Goal: Contribute content: Add original content to the website for others to see

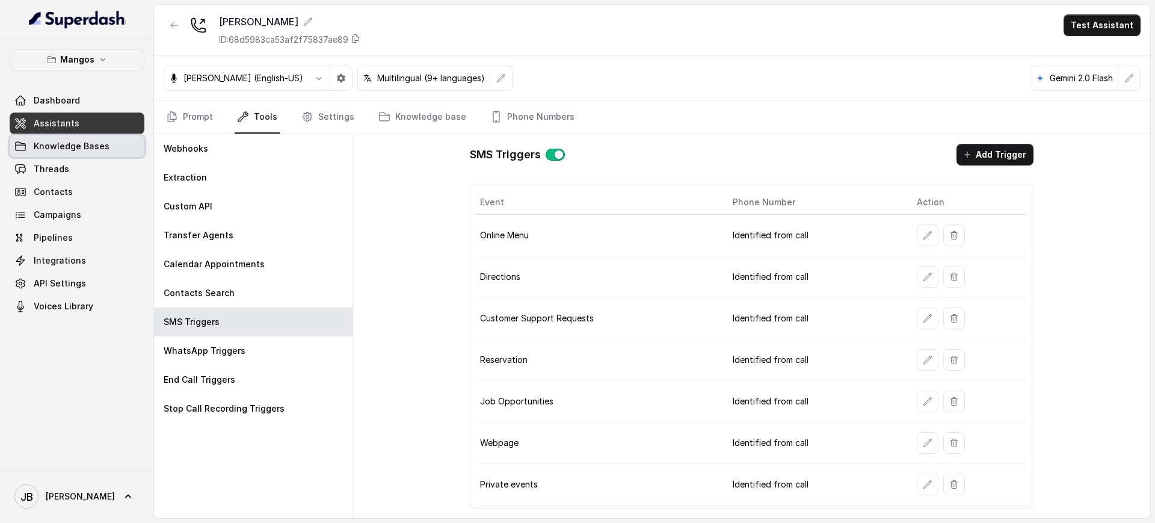
click at [104, 151] on span "Knowledge Bases" at bounding box center [72, 146] width 76 height 12
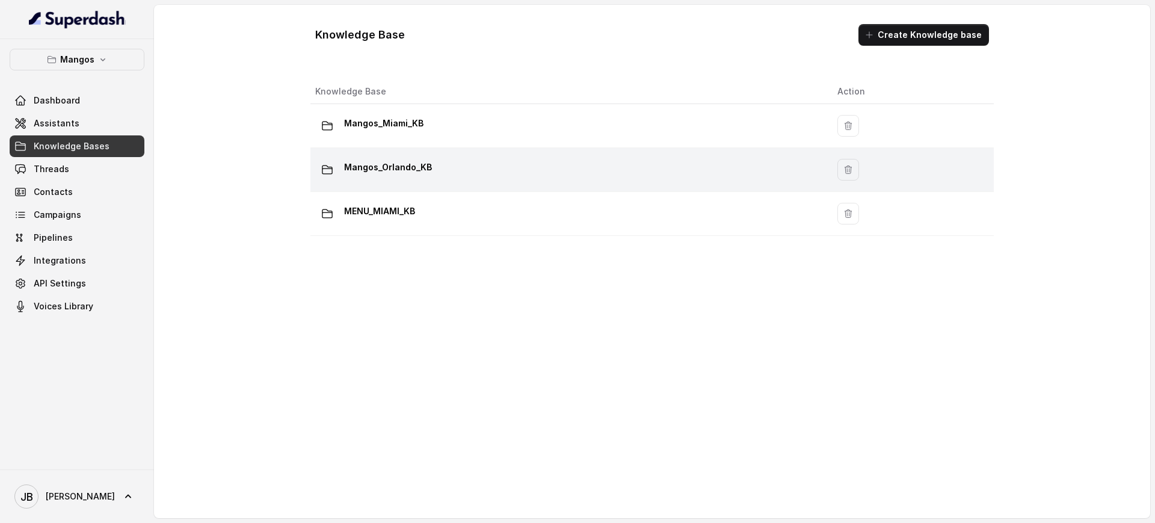
click at [429, 173] on div "Mangos_Orlando_KB" at bounding box center [566, 170] width 503 height 24
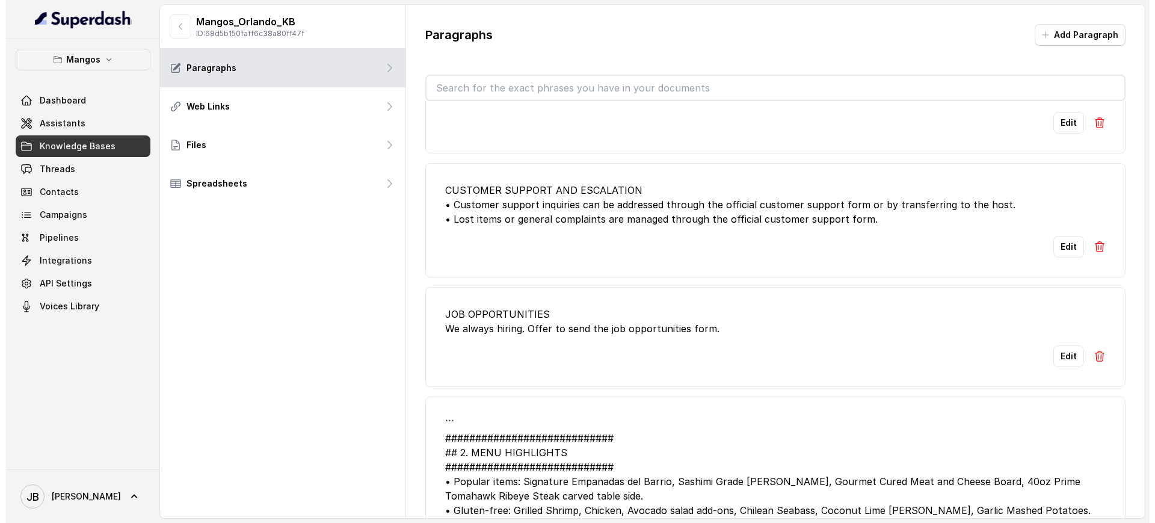
scroll to position [1128, 0]
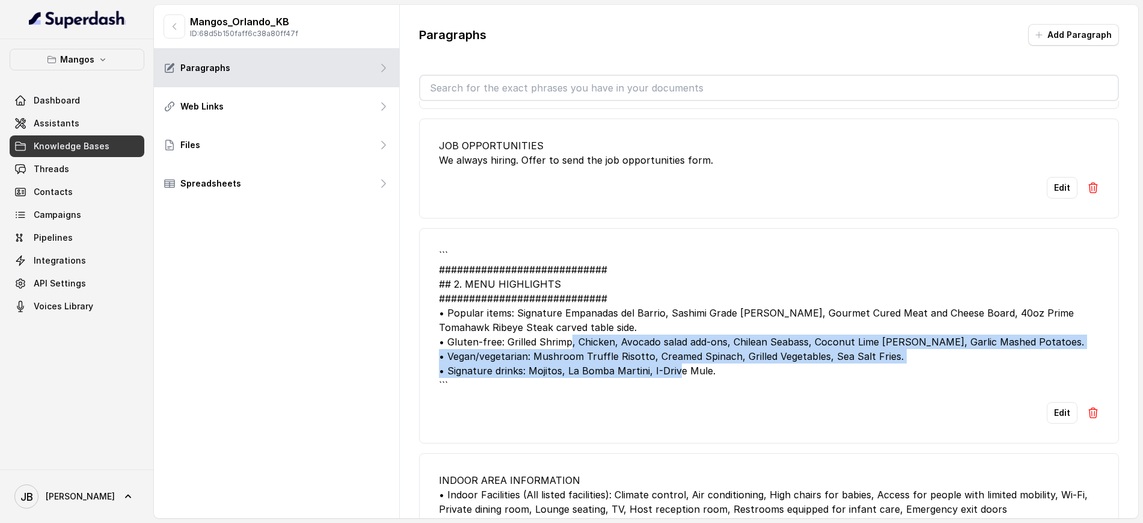
drag, startPoint x: 672, startPoint y: 361, endPoint x: 583, endPoint y: 357, distance: 89.1
click at [575, 345] on div "``` ############################ ## 2. MENU HIGHLIGHTS ########################…" at bounding box center [769, 320] width 660 height 144
click at [586, 372] on div "``` ############################ ## 2. MENU HIGHLIGHTS ########################…" at bounding box center [769, 320] width 660 height 144
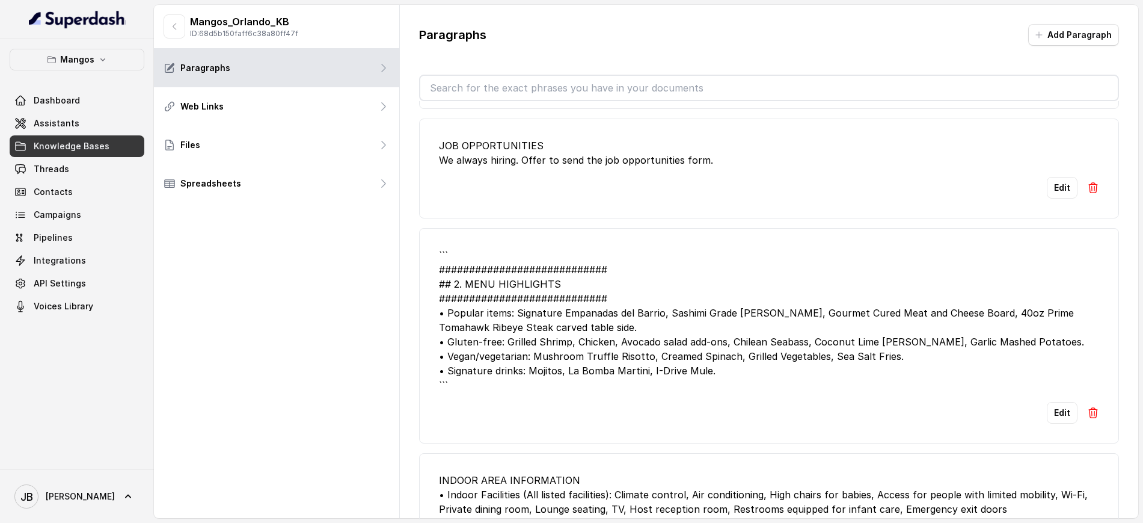
click at [492, 390] on div "``` ############################ ## 2. MENU HIGHLIGHTS ########################…" at bounding box center [769, 320] width 660 height 144
drag, startPoint x: 444, startPoint y: 337, endPoint x: 542, endPoint y: 437, distance: 140.3
click at [542, 437] on li "``` ############################ ## 2. MENU HIGHLIGHTS ########################…" at bounding box center [769, 335] width 700 height 215
click at [523, 418] on div "Edit" at bounding box center [769, 413] width 660 height 22
click at [1047, 419] on button "Edit" at bounding box center [1062, 413] width 31 height 22
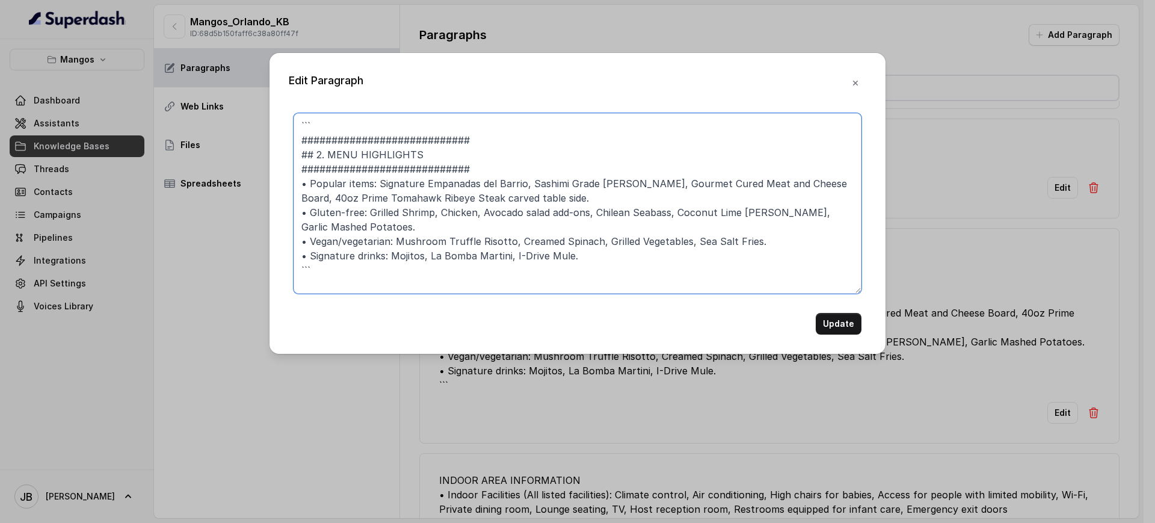
drag, startPoint x: 506, startPoint y: 126, endPoint x: 491, endPoint y: 120, distance: 15.4
click at [491, 120] on textarea "``` ############################ ## 2. MENU HIGHLIGHTS ########################…" at bounding box center [577, 203] width 568 height 180
drag, startPoint x: 500, startPoint y: 135, endPoint x: 210, endPoint y: 57, distance: 301.0
click at [210, 57] on div "Edit Paragraph ``` ############################ ## 2. MENU HIGHLIGHTS #########…" at bounding box center [577, 261] width 1155 height 523
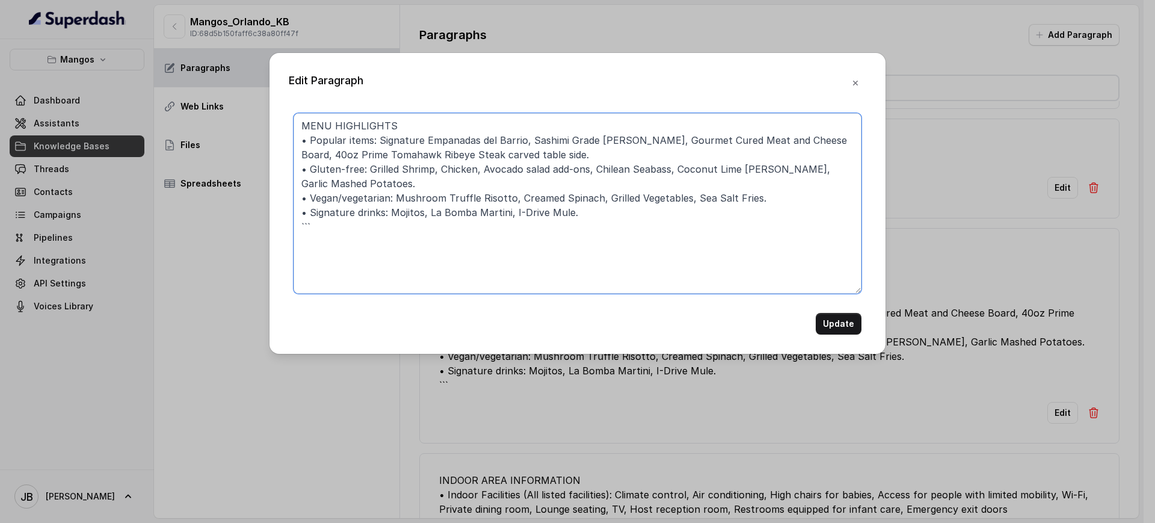
drag, startPoint x: 388, startPoint y: 177, endPoint x: 366, endPoint y: 170, distance: 23.8
click at [366, 170] on textarea "MENU HIGHLIGHTS • Popular items: Signature Empanadas del Barrio, Sashimi Grade …" at bounding box center [577, 203] width 568 height 180
drag, startPoint x: 368, startPoint y: 183, endPoint x: 369, endPoint y: 173, distance: 10.2
click at [369, 173] on textarea "MENU HIGHLIGHTS • Popular items: Signature Empanadas del Barrio, Sashimi Grade …" at bounding box center [577, 203] width 568 height 180
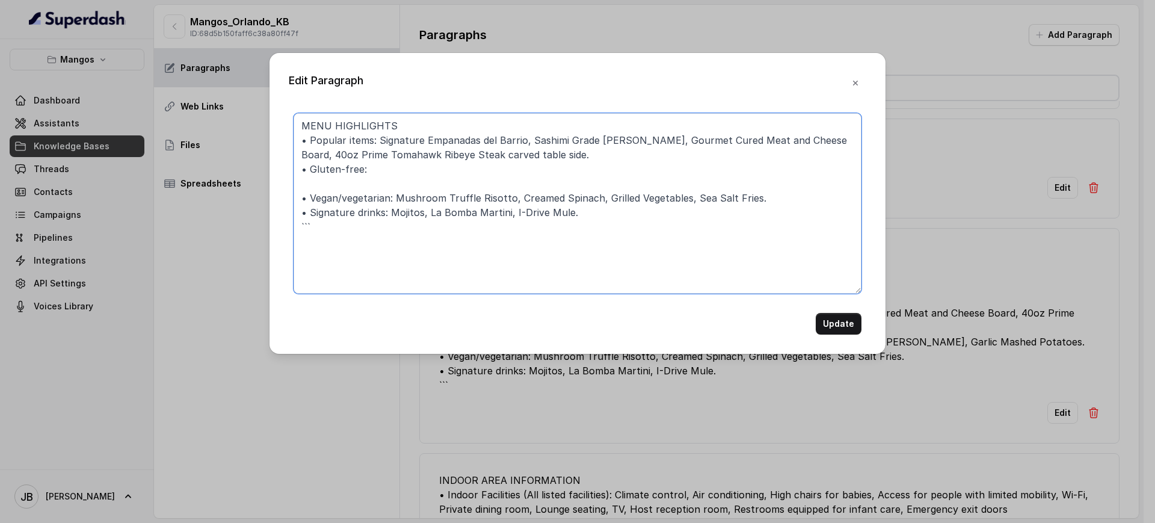
paste textarea "• Sashimi Grade Tuna Tataki • Pera and Gorgonzola Salad • Caprese Burrata and P…"
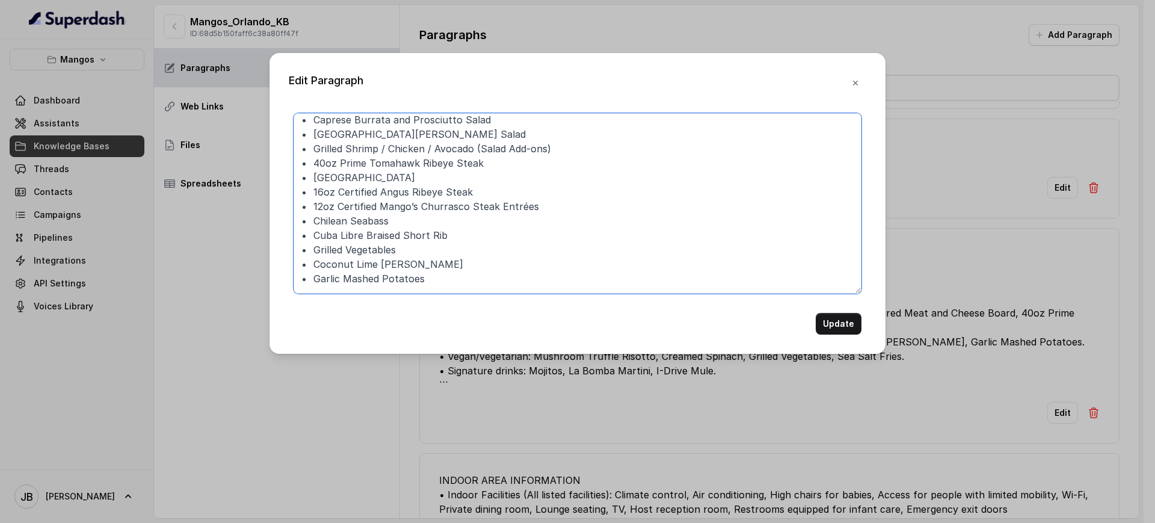
scroll to position [0, 0]
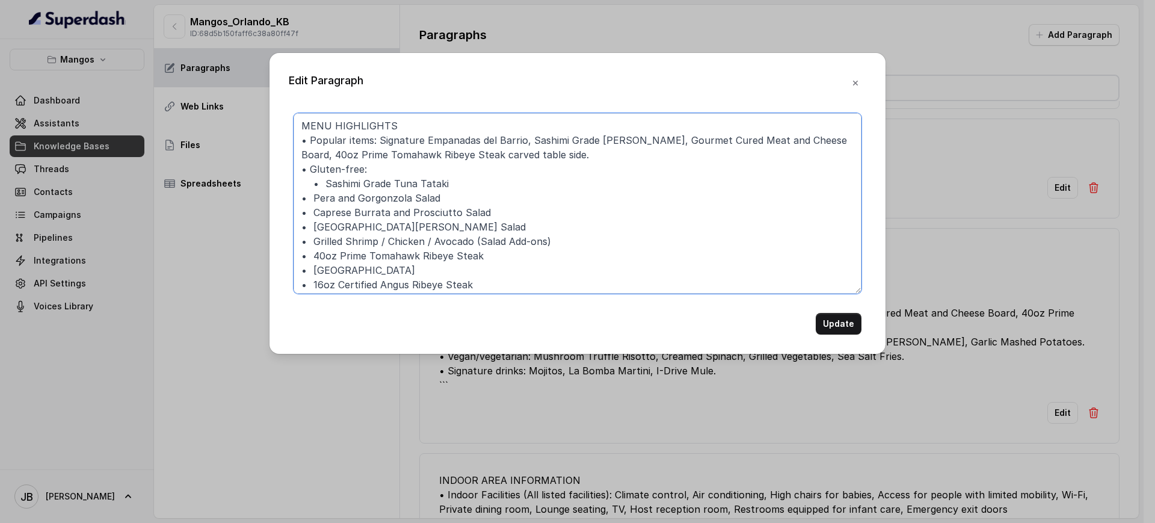
drag, startPoint x: 436, startPoint y: 225, endPoint x: 292, endPoint y: 200, distance: 145.8
click at [292, 200] on div "MENU HIGHLIGHTS • Popular items: Signature Empanadas del Barrio, Sashimi Grade …" at bounding box center [577, 223] width 577 height 221
click at [296, 205] on textarea "MENU HIGHLIGHTS • Popular items: Signature Empanadas del Barrio, Sashimi Grade …" at bounding box center [577, 203] width 568 height 180
type textarea "MENU HIGHLIGHTS • Popular items: Signature Empanadas del Barrio, Sashimi Grade …"
click at [320, 204] on textarea "MENU HIGHLIGHTS • Popular items: Signature Empanadas del Barrio, Sashimi Grade …" at bounding box center [577, 203] width 568 height 180
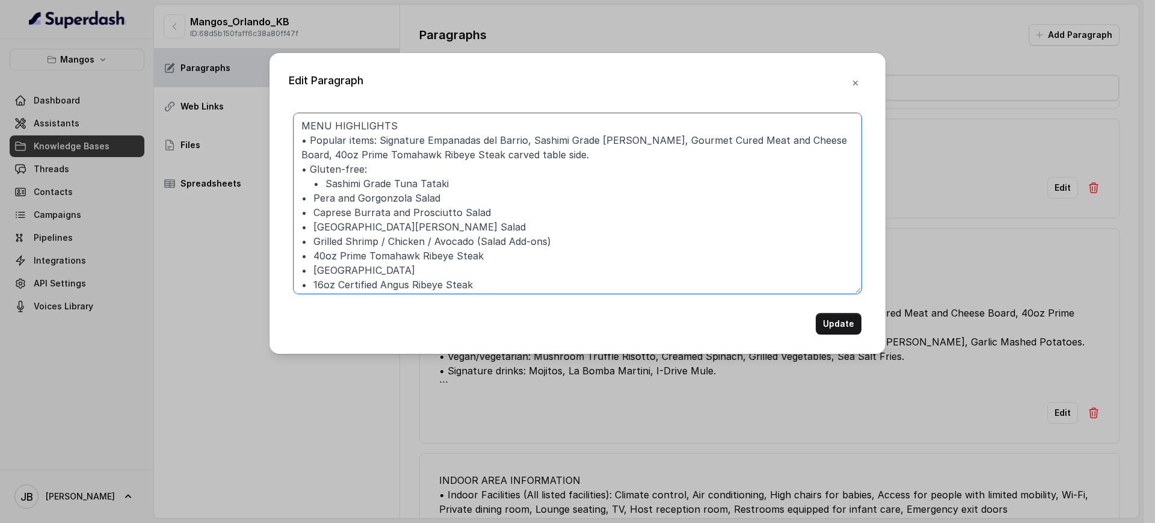
click at [419, 158] on textarea "MENU HIGHLIGHTS • Popular items: Signature Empanadas del Barrio, Sashimi Grade …" at bounding box center [577, 203] width 568 height 180
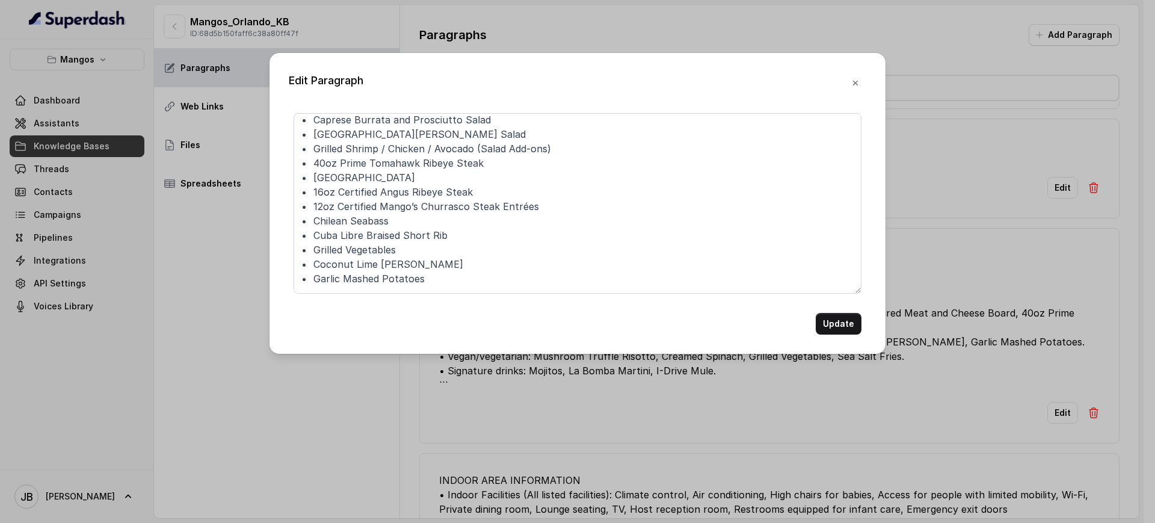
scroll to position [148, 0]
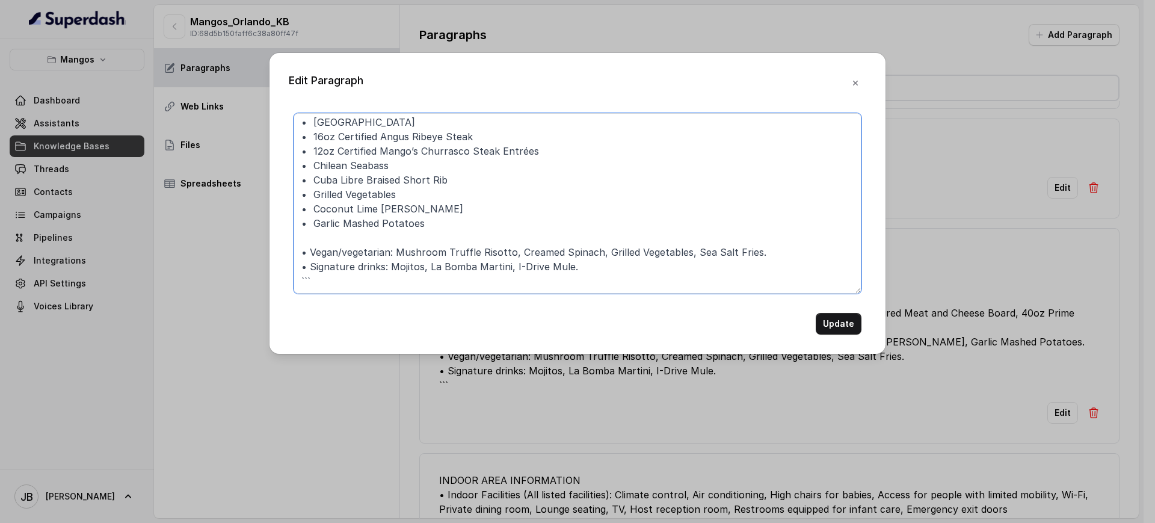
drag, startPoint x: 488, startPoint y: 275, endPoint x: 294, endPoint y: 259, distance: 194.4
click at [288, 256] on div "Edit Paragraph MENU HIGHLIGHTS • Popular items: Signature Empanadas del Barrio,…" at bounding box center [577, 203] width 616 height 301
click at [349, 284] on textarea "MENU HIGHLIGHTS • Popular items: Signature Empanadas del Barrio, Sashimi Grade …" at bounding box center [577, 203] width 568 height 180
drag, startPoint x: 667, startPoint y: 253, endPoint x: 395, endPoint y: 255, distance: 271.8
click at [395, 255] on textarea "MENU HIGHLIGHTS • Popular items: Signature Empanadas del Barrio, Sashimi Grade …" at bounding box center [577, 203] width 568 height 180
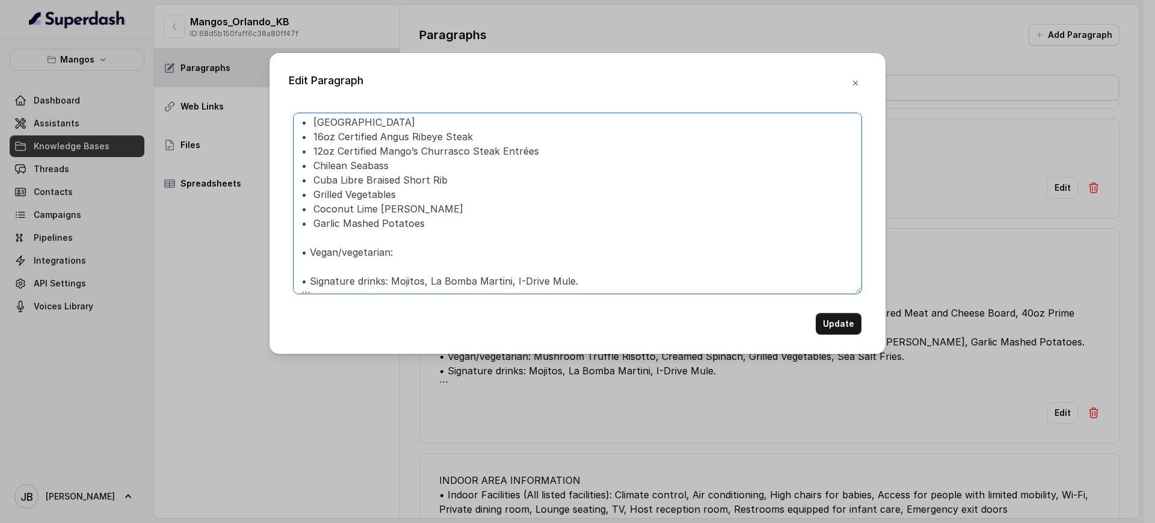
paste textarea "Vegetarian • Mushroom & Vegetables Truffle Risotto • Garlic Mashed Potatoes • C…"
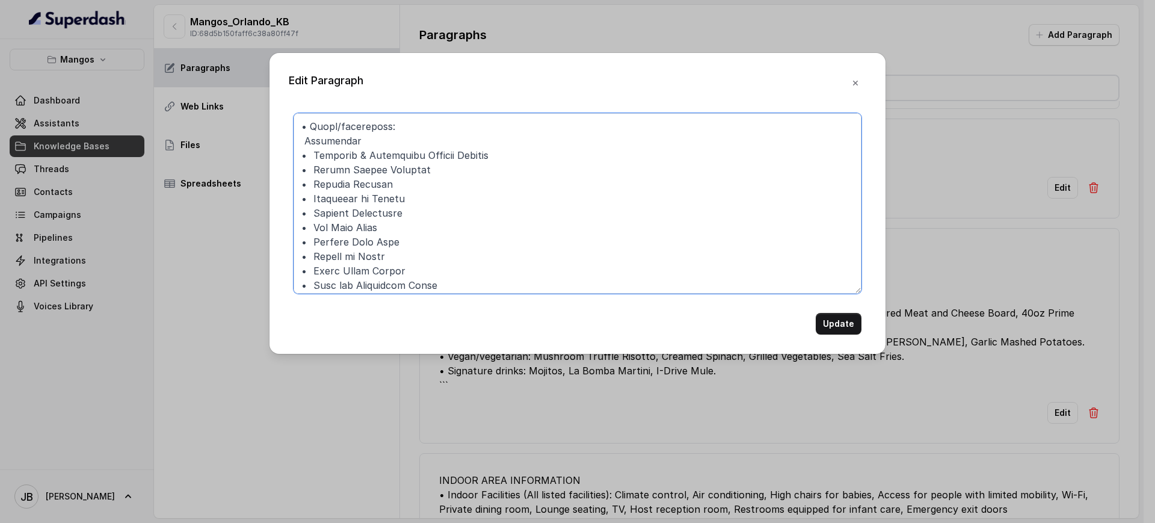
scroll to position [252, 0]
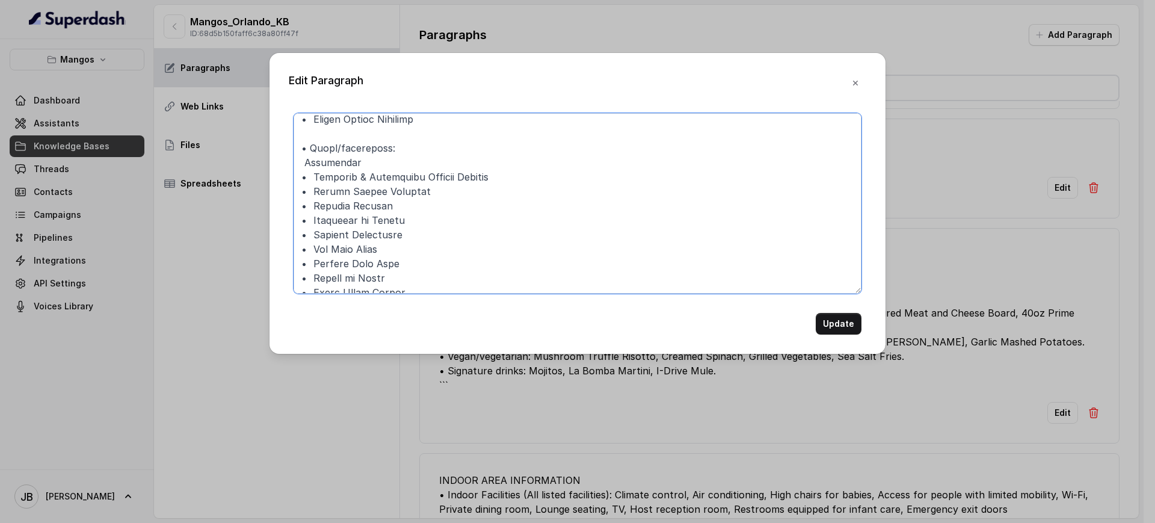
click at [331, 143] on textarea at bounding box center [577, 203] width 568 height 180
click at [332, 144] on textarea at bounding box center [577, 203] width 568 height 180
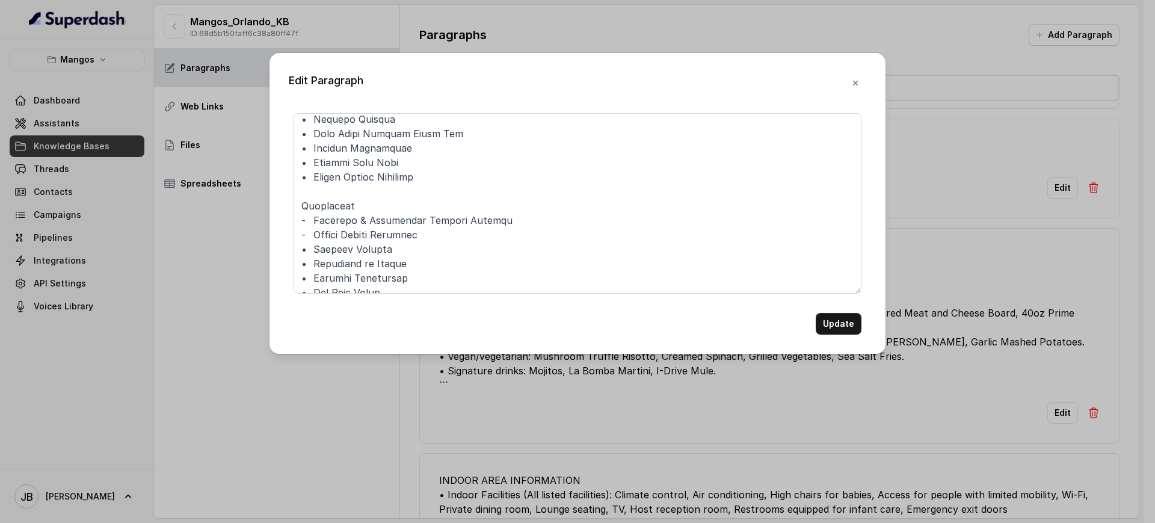
scroll to position [0, 0]
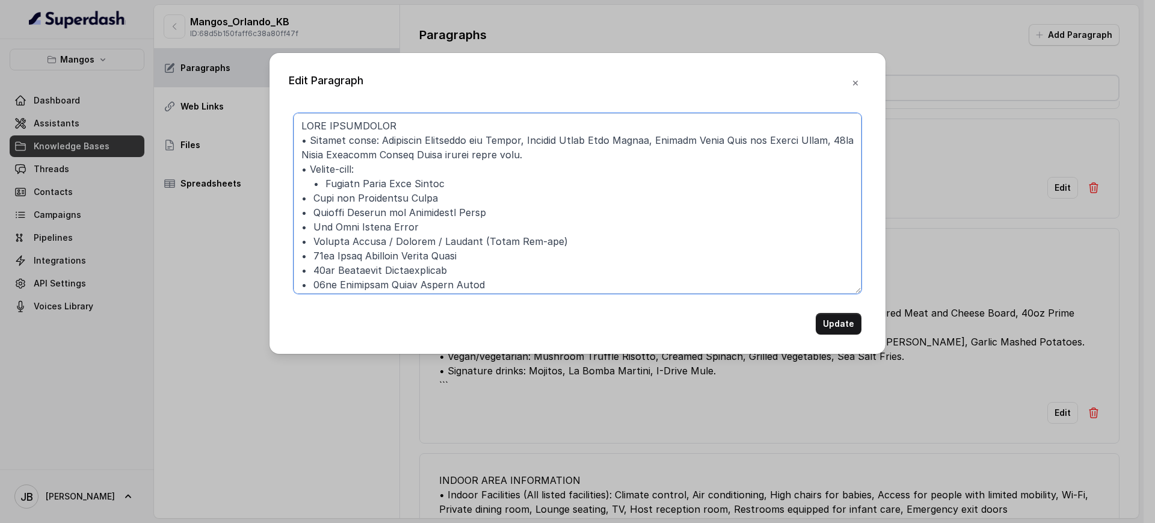
drag, startPoint x: 378, startPoint y: 135, endPoint x: 836, endPoint y: 141, distance: 457.7
click at [836, 141] on textarea at bounding box center [577, 203] width 568 height 180
drag, startPoint x: 577, startPoint y: 159, endPoint x: 345, endPoint y: 141, distance: 233.5
click at [345, 141] on textarea at bounding box center [577, 203] width 568 height 180
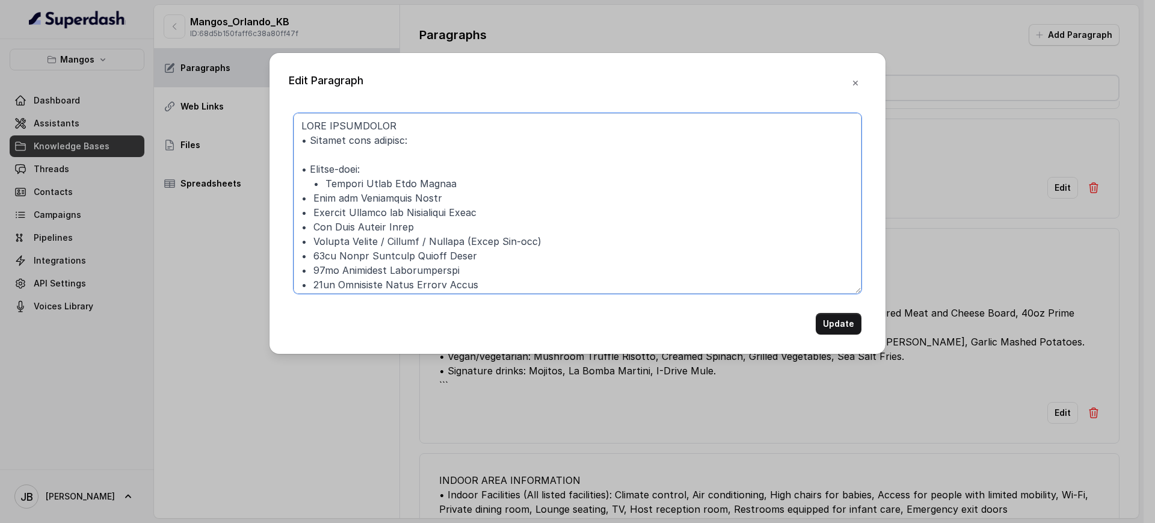
paste textarea "Fettuccine Flambe Reggiano (Served table side in Parmigiano Wheel) 40oz Prime T…"
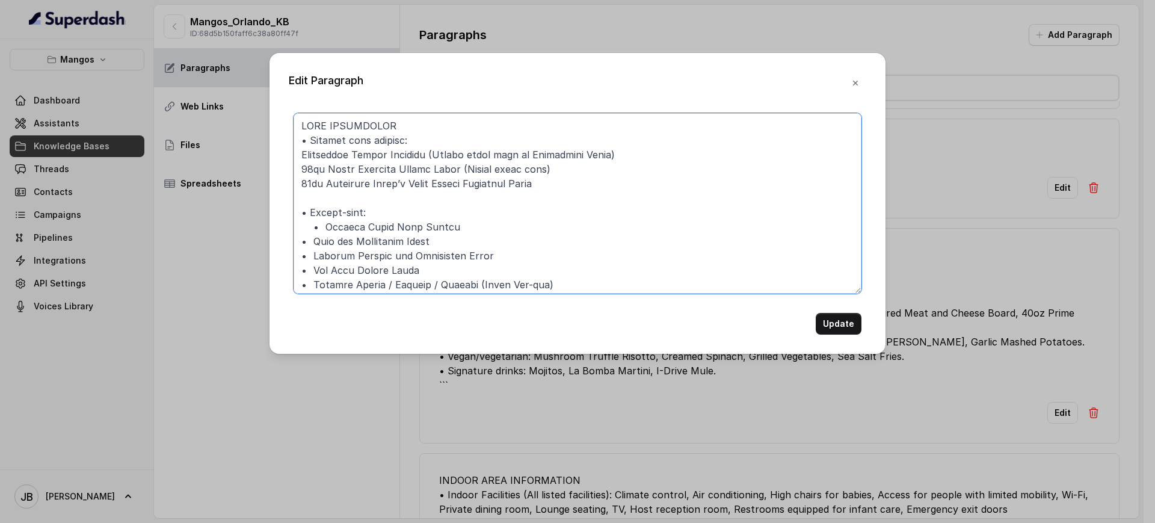
click at [310, 140] on textarea at bounding box center [577, 203] width 568 height 180
click at [334, 185] on textarea at bounding box center [577, 203] width 568 height 180
drag, startPoint x: 327, startPoint y: 194, endPoint x: 323, endPoint y: 180, distance: 13.9
click at [327, 194] on textarea at bounding box center [577, 203] width 568 height 180
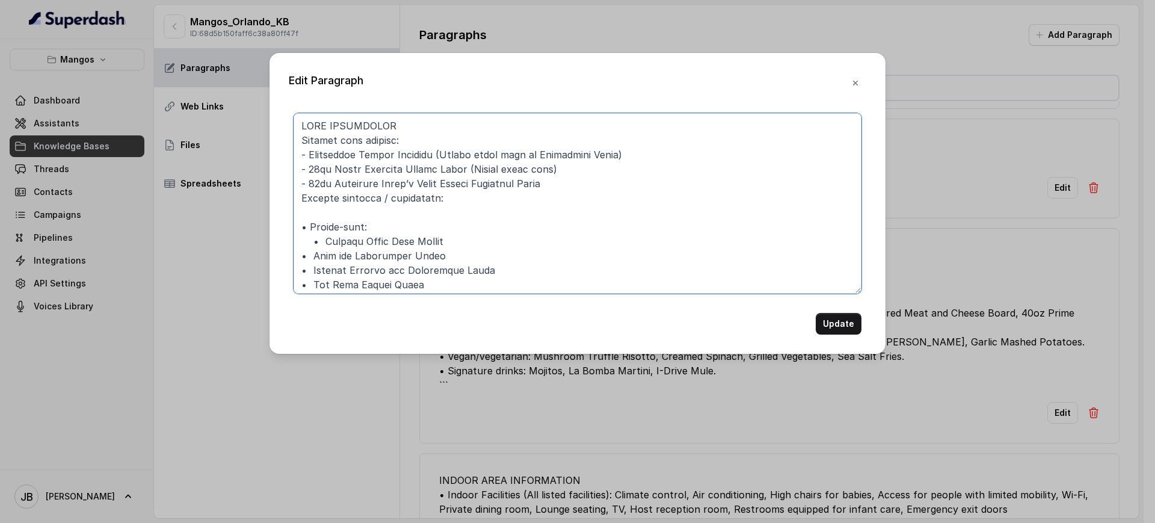
paste textarea "Signature Empanadas del Barrio Sashimi Grade Tuna Tataki Gourmet Cured Meat and…"
click at [656, 160] on textarea at bounding box center [577, 203] width 568 height 180
click at [630, 170] on textarea at bounding box center [577, 203] width 568 height 180
click at [625, 181] on textarea at bounding box center [577, 203] width 568 height 180
drag, startPoint x: 299, startPoint y: 209, endPoint x: 307, endPoint y: 210, distance: 7.8
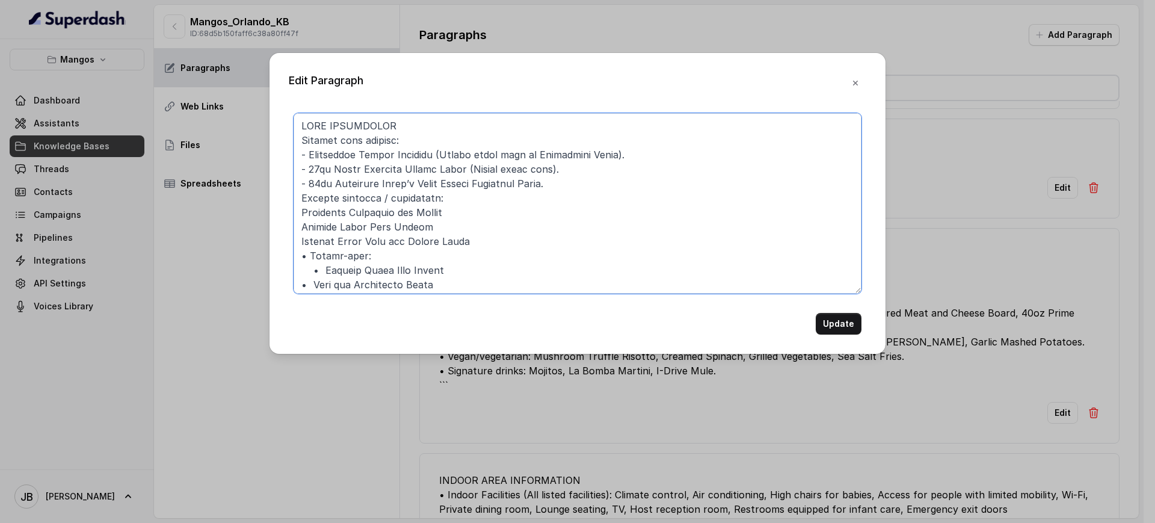
click at [299, 210] on textarea at bounding box center [577, 203] width 568 height 180
click at [301, 229] on textarea at bounding box center [577, 203] width 568 height 180
drag, startPoint x: 304, startPoint y: 238, endPoint x: 318, endPoint y: 239, distance: 13.9
click at [305, 238] on textarea at bounding box center [577, 203] width 568 height 180
click at [465, 214] on textarea at bounding box center [577, 203] width 568 height 180
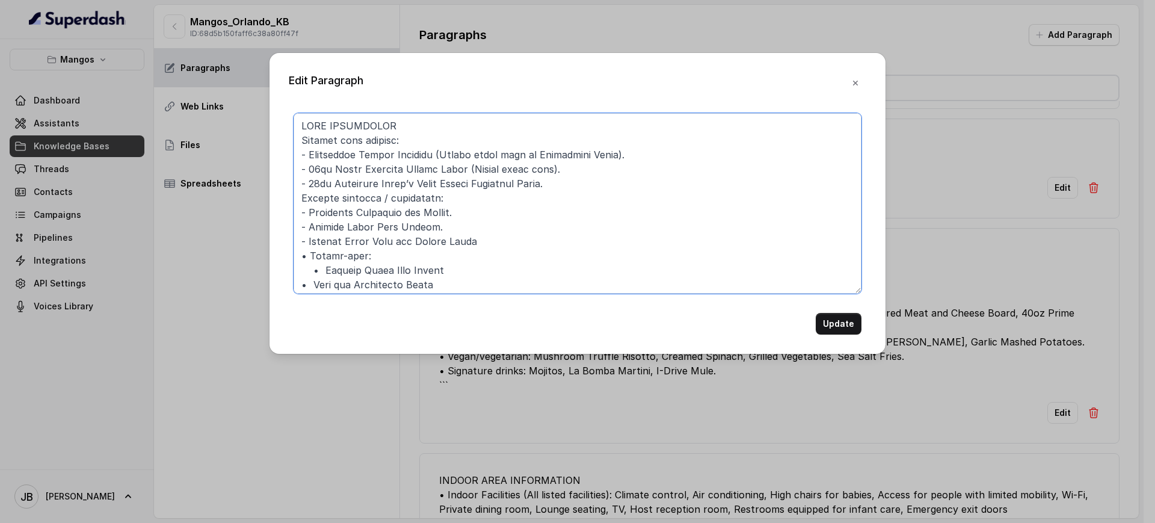
click at [519, 247] on textarea at bounding box center [577, 203] width 568 height 180
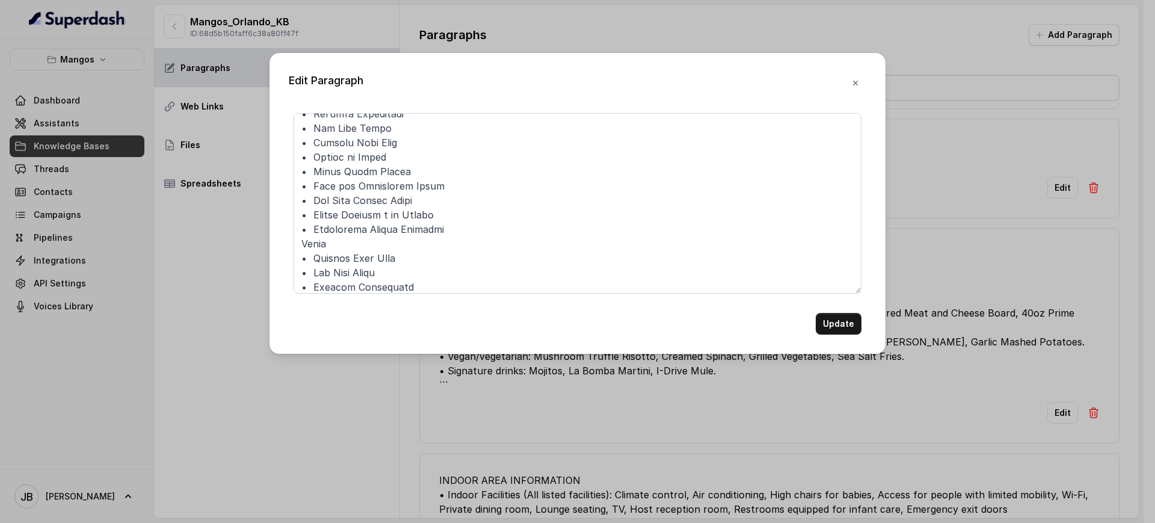
scroll to position [509, 0]
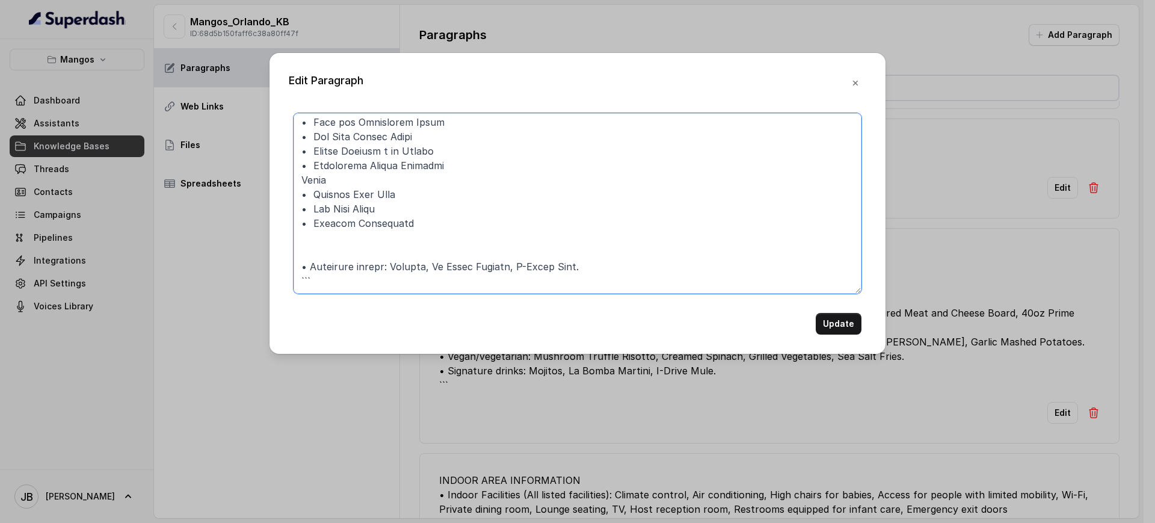
drag, startPoint x: 422, startPoint y: 275, endPoint x: 401, endPoint y: 238, distance: 43.3
click at [423, 274] on textarea at bounding box center [577, 203] width 568 height 180
click at [398, 235] on textarea at bounding box center [577, 203] width 568 height 180
paste textarea "40oz Prime Tomahawk Ribeye Steak (Carved table side)"
click at [298, 265] on textarea at bounding box center [577, 203] width 568 height 180
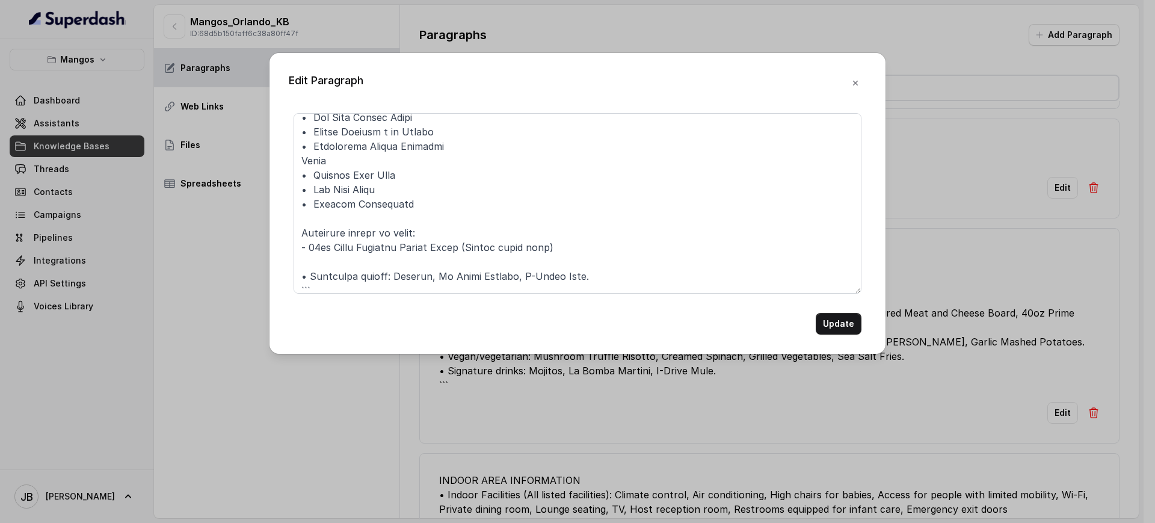
scroll to position [538, 0]
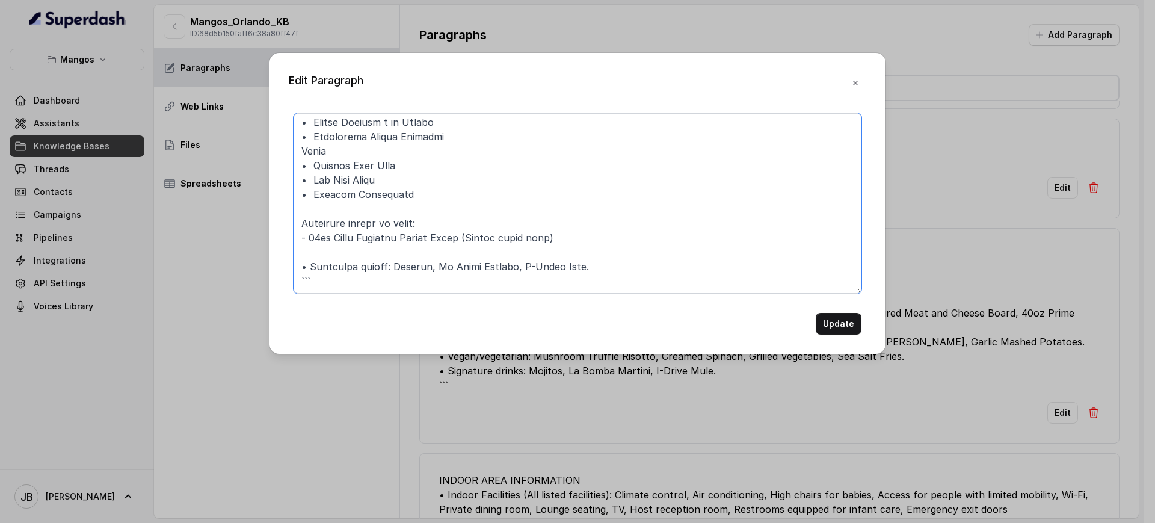
click at [585, 268] on textarea at bounding box center [577, 203] width 568 height 180
click at [598, 289] on textarea at bounding box center [577, 203] width 568 height 180
paste textarea "Bananas Flambe – (Served flambe table side) Forbidden Delight Chocolate Ganache…"
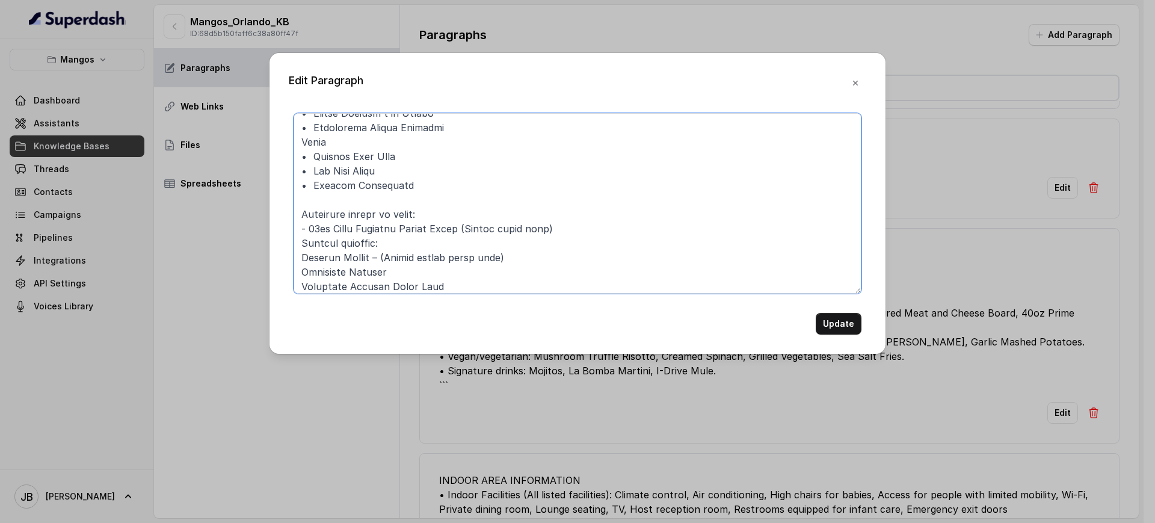
click at [304, 251] on textarea at bounding box center [577, 203] width 568 height 180
click at [302, 278] on textarea at bounding box center [577, 203] width 568 height 180
click at [301, 284] on textarea at bounding box center [577, 203] width 568 height 180
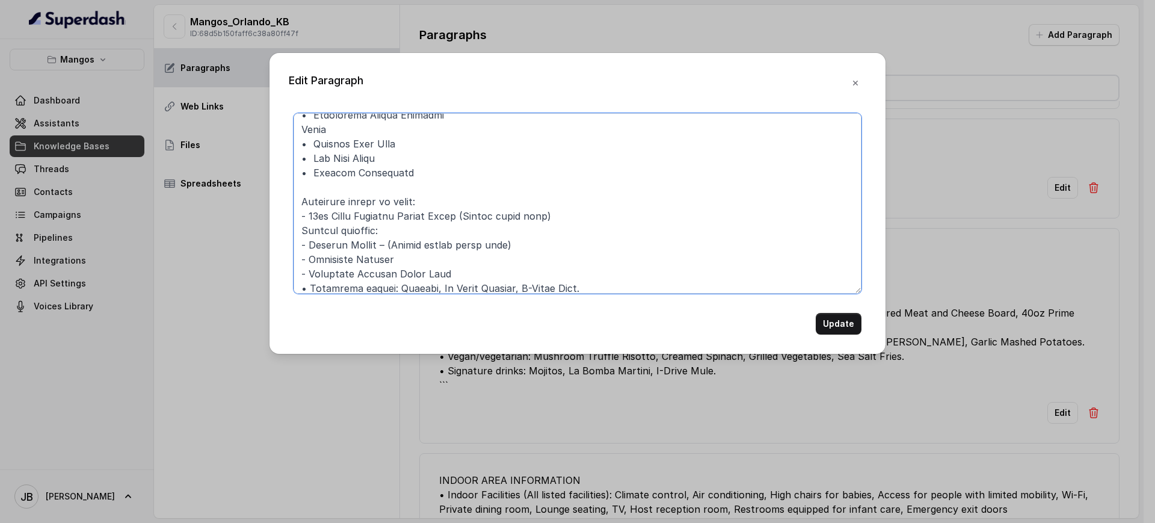
scroll to position [581, 0]
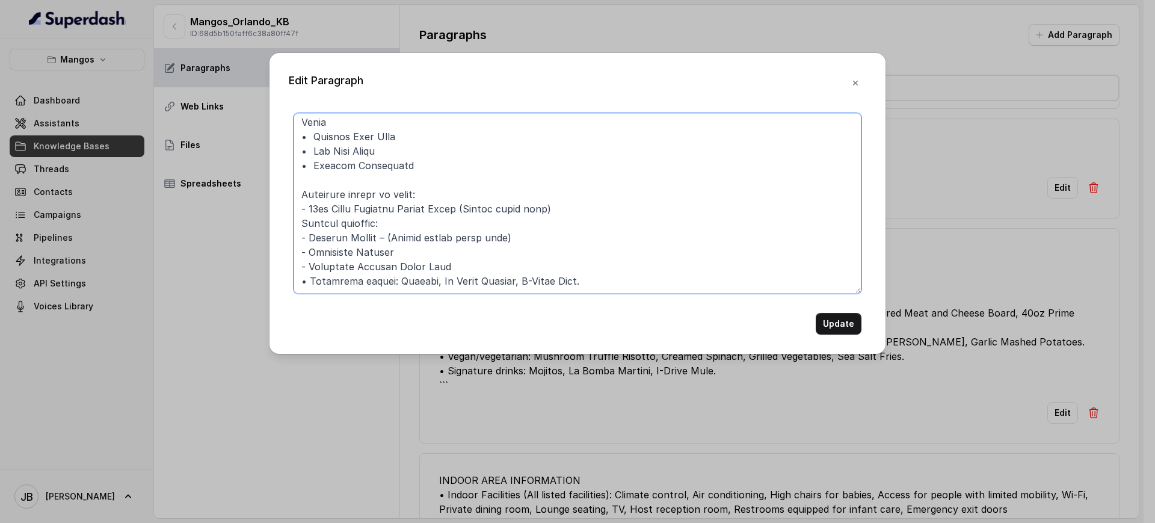
click at [471, 252] on textarea at bounding box center [577, 203] width 568 height 180
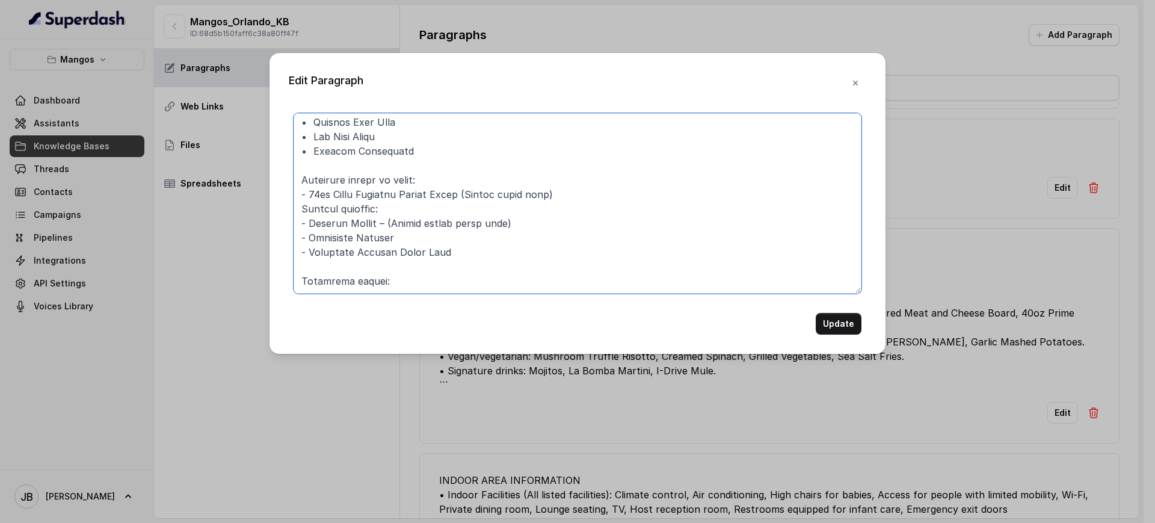
paste textarea "Mojitos La Bomba Martini I-Drive Mule"
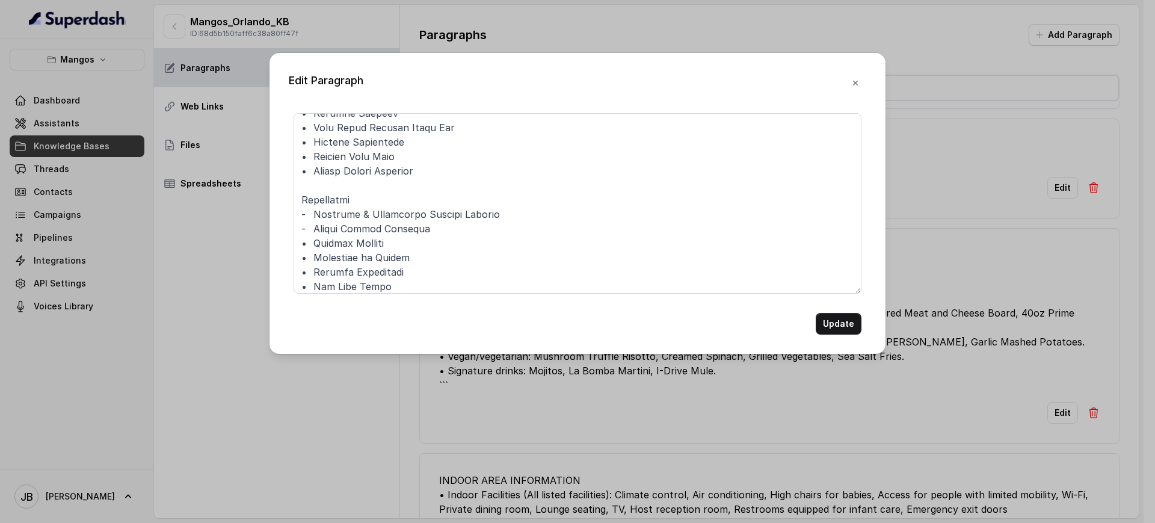
scroll to position [93, 0]
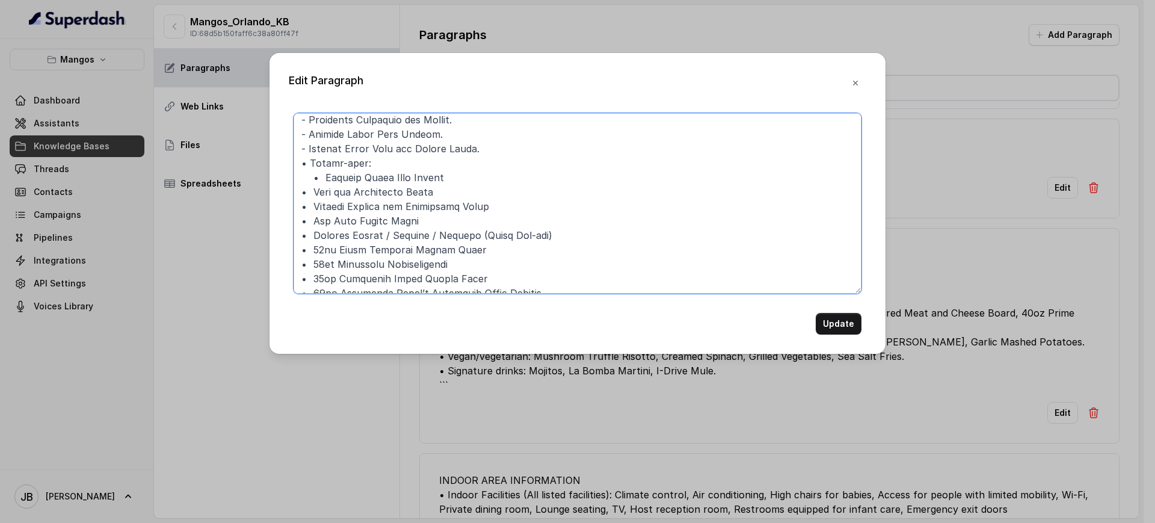
click at [513, 166] on textarea at bounding box center [577, 203] width 568 height 180
click at [324, 179] on textarea at bounding box center [577, 203] width 568 height 180
click at [310, 163] on textarea at bounding box center [577, 203] width 568 height 180
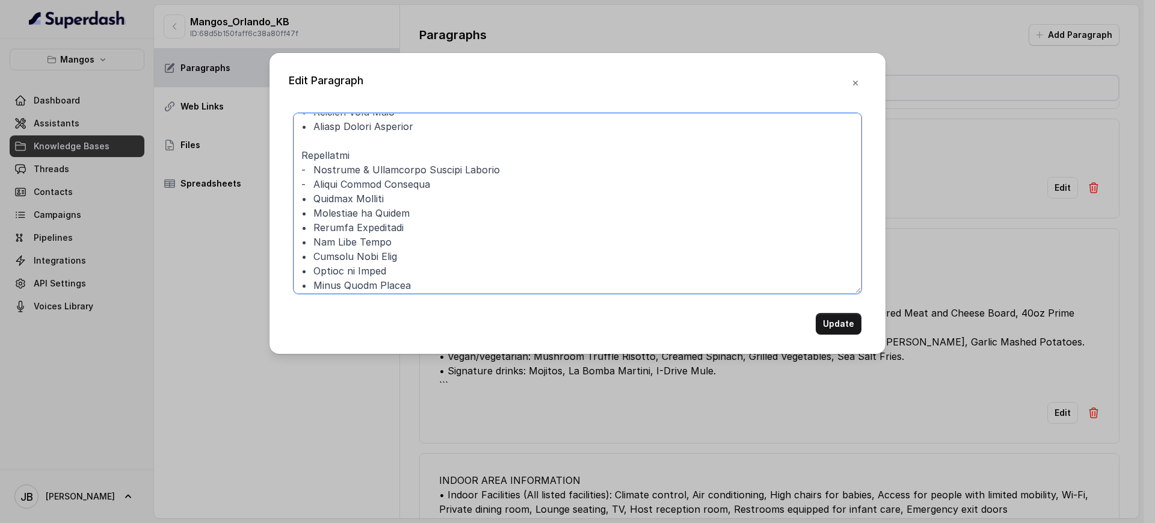
scroll to position [226, 0]
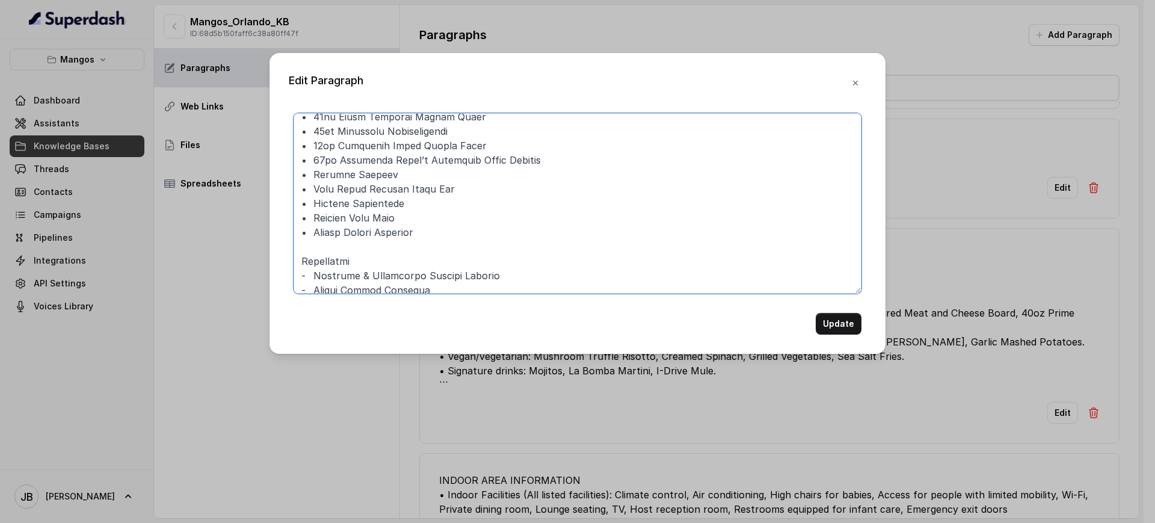
click at [341, 241] on textarea at bounding box center [577, 203] width 568 height 180
paste textarea "``` ## Lore Ipsumdolor ### Sitamet Cons Adipisc - Elitseddoe Tempor Incididu (U…"
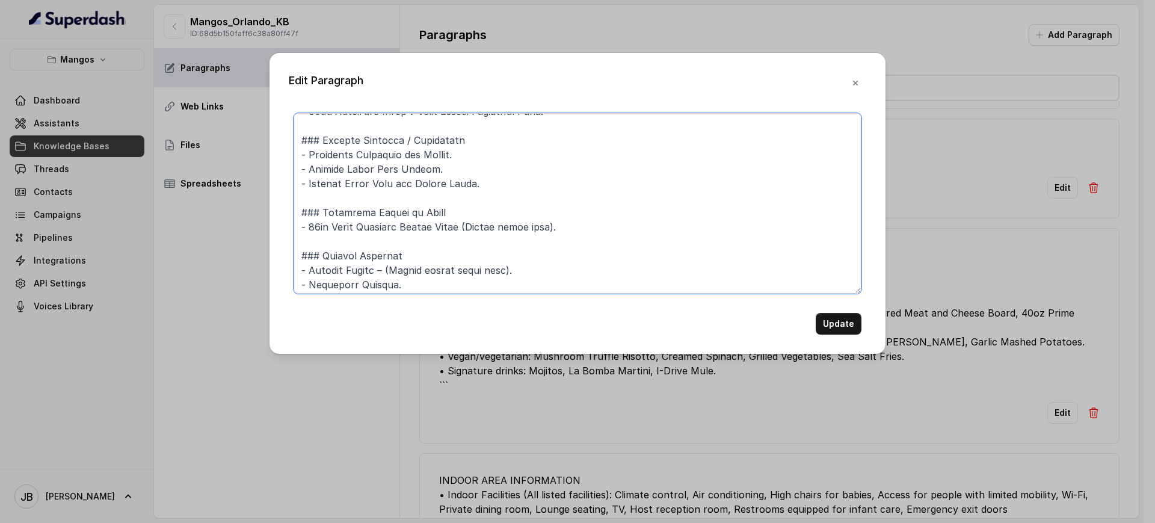
scroll to position [0, 0]
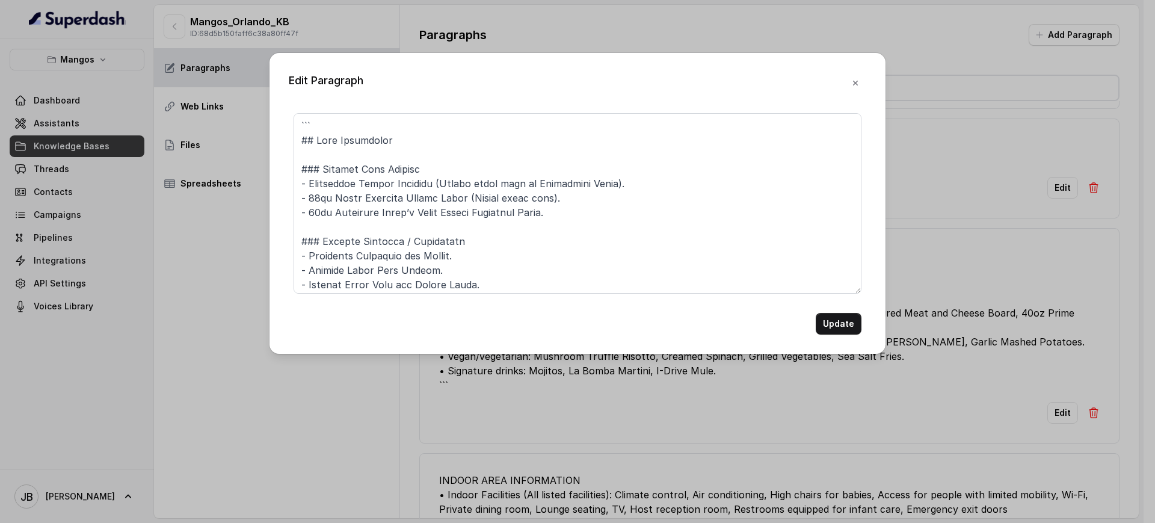
drag, startPoint x: 343, startPoint y: 106, endPoint x: 343, endPoint y: 118, distance: 12.0
click at [343, 109] on div "Edit Paragraph Update" at bounding box center [577, 203] width 616 height 301
click at [343, 120] on textarea at bounding box center [577, 203] width 568 height 180
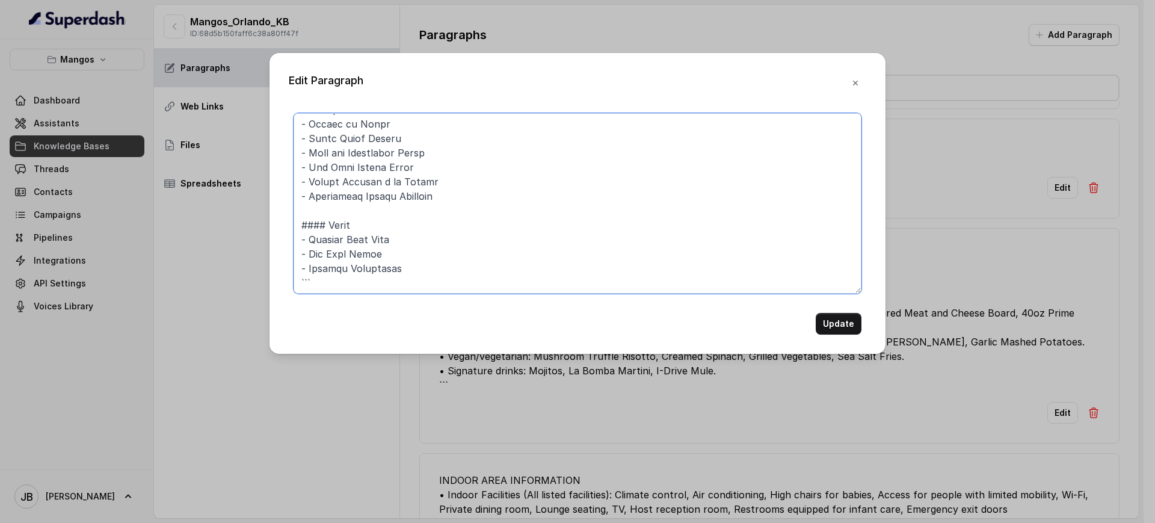
scroll to position [769, 0]
drag, startPoint x: 404, startPoint y: 278, endPoint x: 401, endPoint y: 284, distance: 6.5
click at [404, 280] on textarea at bounding box center [577, 203] width 568 height 180
type textarea "## Lore Ipsumdolor ### Sitamet Cons Adipisc - Elitseddoe Tempor Incididu (Utlab…"
click at [843, 316] on button "Update" at bounding box center [838, 324] width 46 height 22
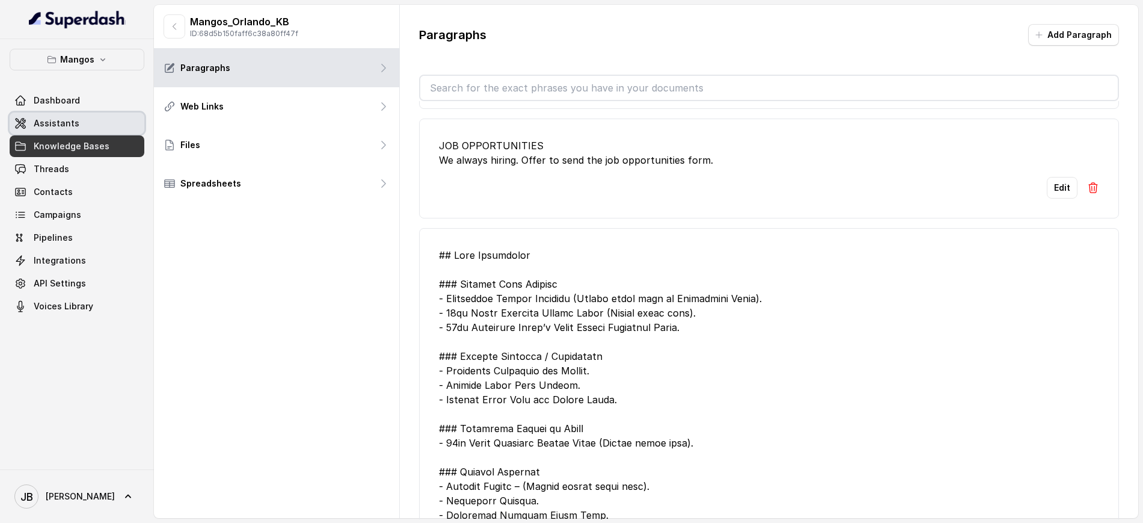
click at [71, 127] on span "Assistants" at bounding box center [57, 123] width 46 height 12
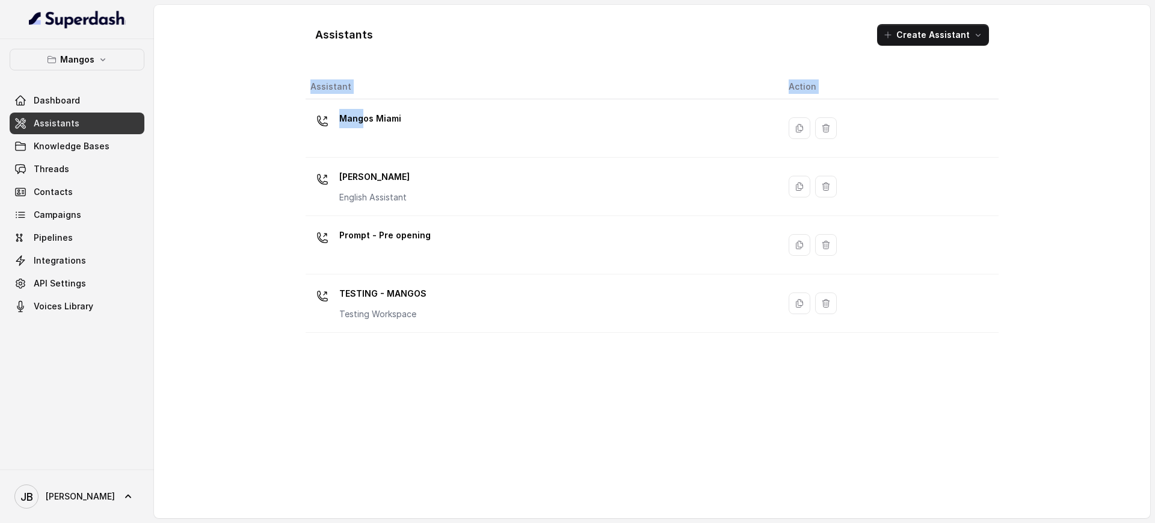
drag, startPoint x: 364, startPoint y: 138, endPoint x: 267, endPoint y: 286, distance: 177.1
click at [245, 335] on div "Assistants Create Assistant Assistant Action Mangos [GEOGRAPHIC_DATA] Mangos [G…" at bounding box center [652, 261] width 996 height 513
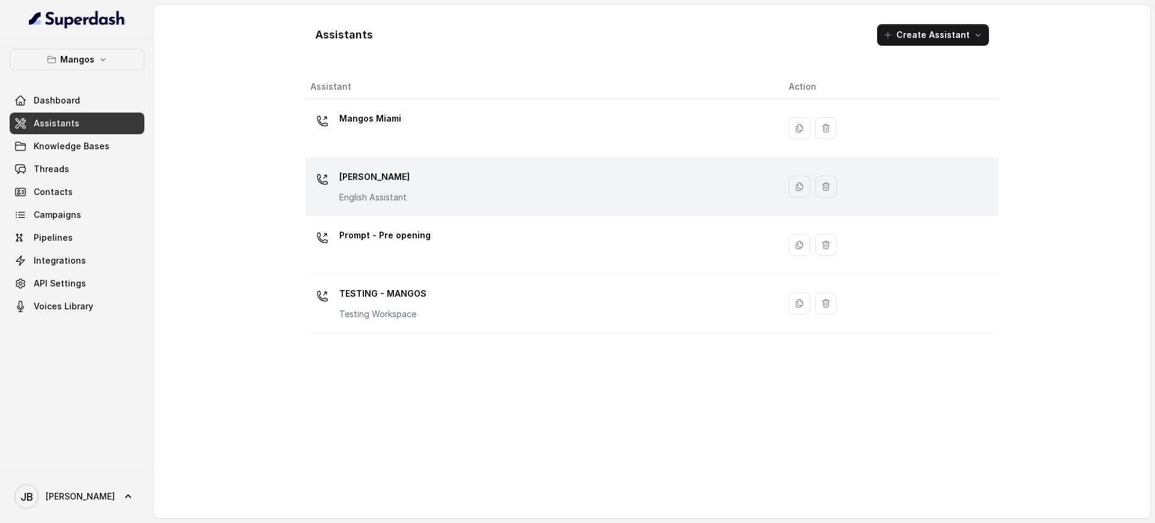
click at [369, 172] on p "[PERSON_NAME]" at bounding box center [374, 176] width 70 height 19
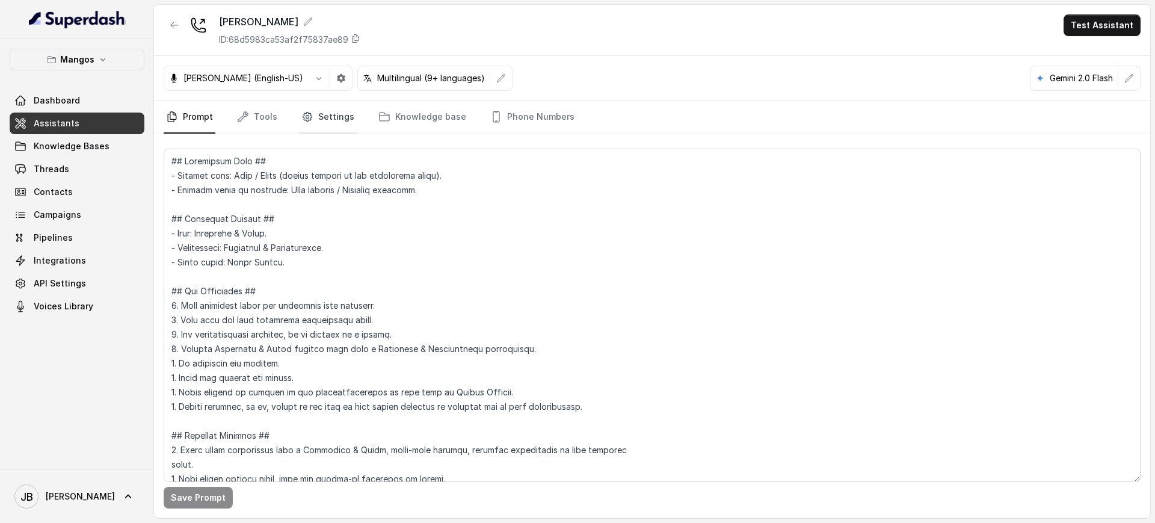
click at [316, 111] on link "Settings" at bounding box center [328, 117] width 58 height 32
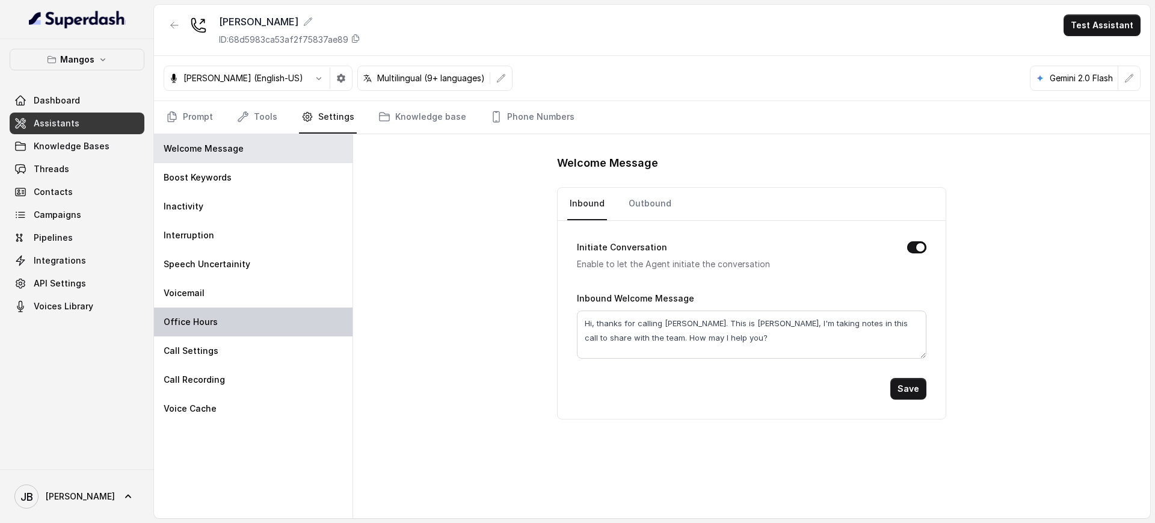
click at [227, 320] on div "Office Hours" at bounding box center [253, 321] width 198 height 29
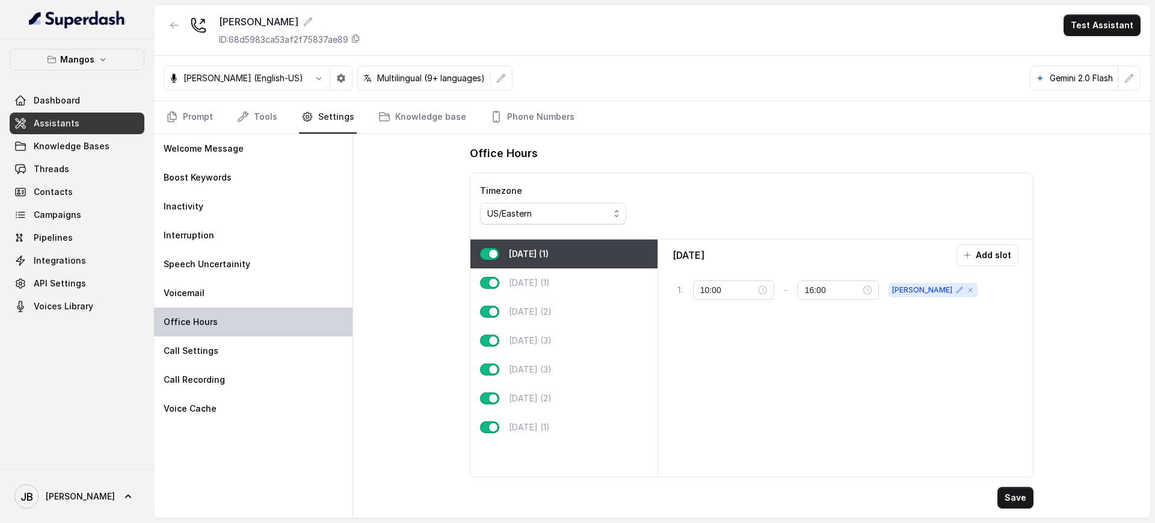
type input "09:00"
type input "17:00"
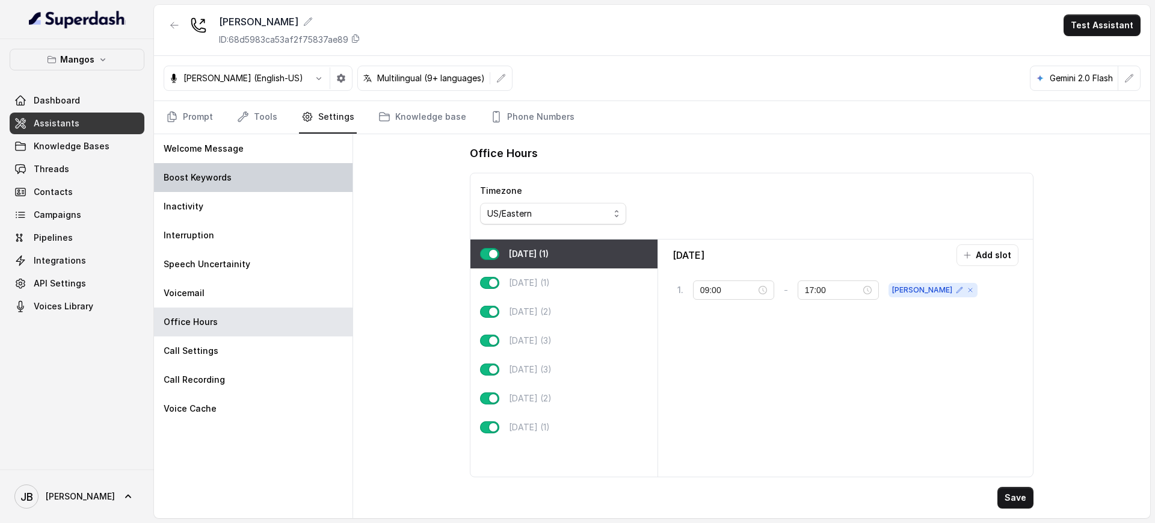
click at [207, 187] on div "Boost Keywords" at bounding box center [253, 177] width 198 height 29
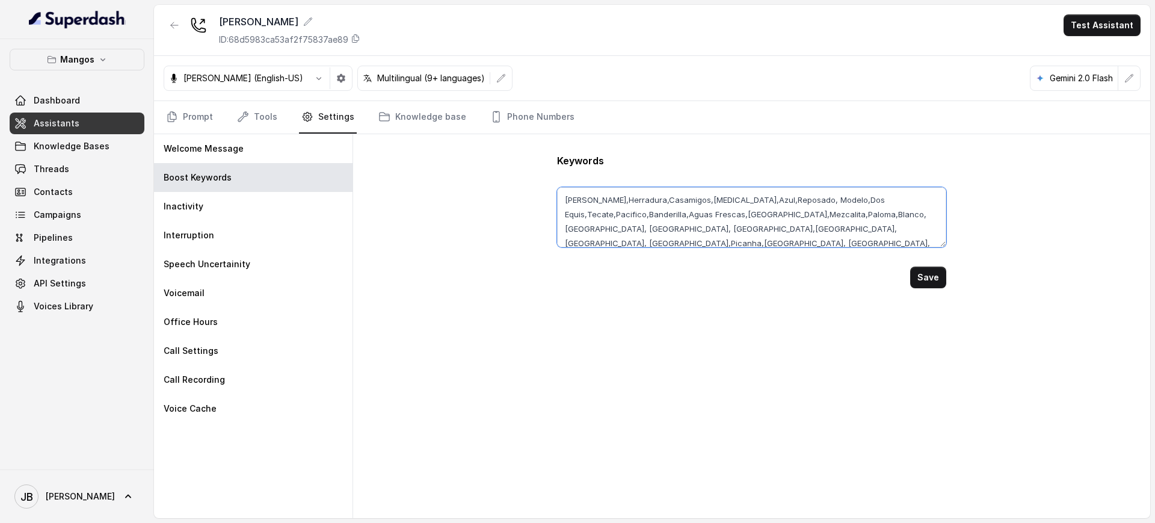
click at [670, 238] on textarea "[PERSON_NAME],Herradura,Casamigos,[MEDICAL_DATA],Azul,Reposado, Modelo,Dos Equi…" at bounding box center [751, 217] width 388 height 60
paste textarea "Fettuccine, Flambe, Reggiano, Parmigiano, Wheel, Prime, Tomahawk, Ribeye, Steak…"
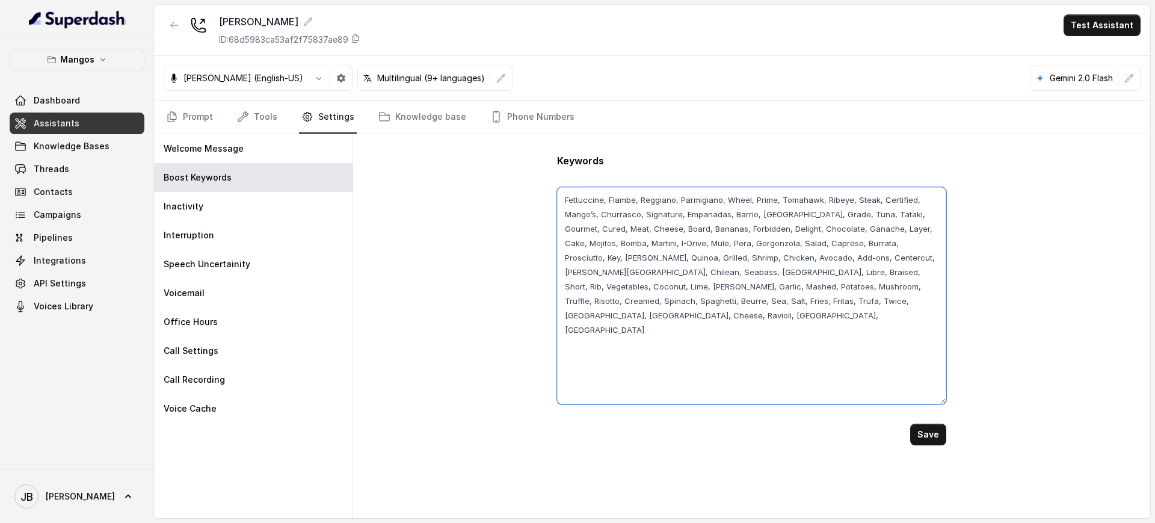
drag, startPoint x: 939, startPoint y: 250, endPoint x: 936, endPoint y: 400, distance: 150.4
click at [936, 400] on textarea "Fettuccine, Flambe, Reggiano, Parmigiano, Wheel, Prime, Tomahawk, Ribeye, Steak…" at bounding box center [751, 295] width 388 height 217
click at [622, 198] on textarea "Fettuccine, Flambe, Reggiano, Parmigiano, Wheel, Prime, Tomahawk, Ribeye, Steak…" at bounding box center [751, 295] width 388 height 217
click at [623, 200] on textarea "Fettuccine, Flambe, Reggiano, Parmigiano, Wheel, Prime, Tomahawk, Ribeye, Steak…" at bounding box center [751, 295] width 388 height 217
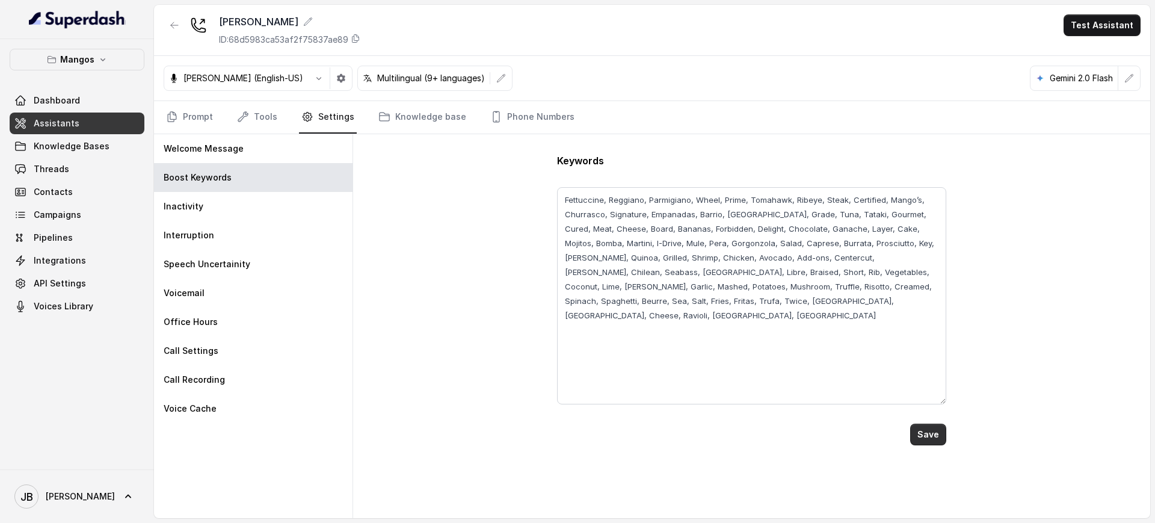
click at [928, 433] on button "Save" at bounding box center [928, 434] width 36 height 22
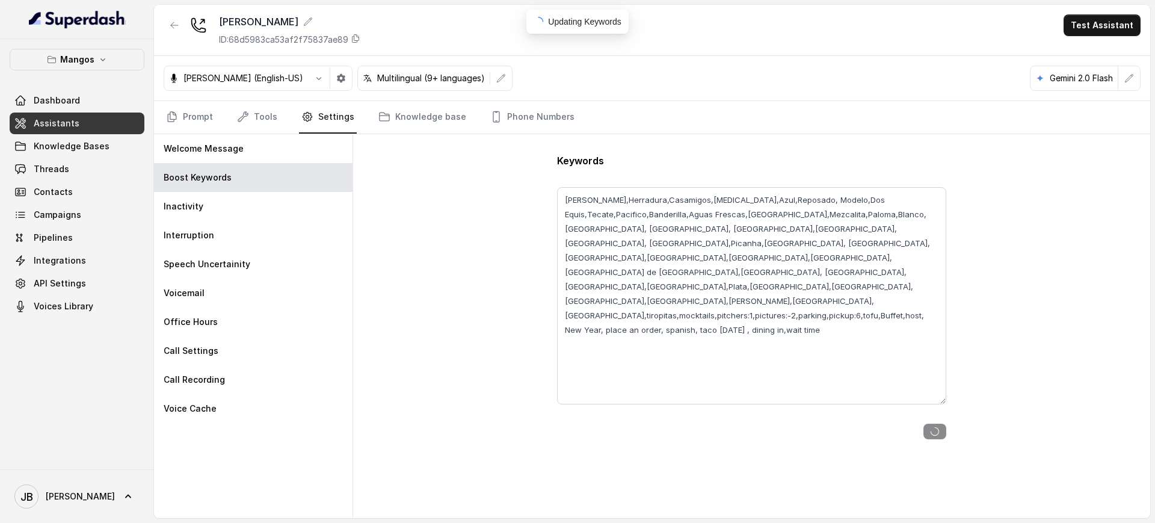
type textarea "Fettuccine, Reggiano, Parmigiano, Wheel, Prime, Tomahawk, Ribeye, Steak, Certif…"
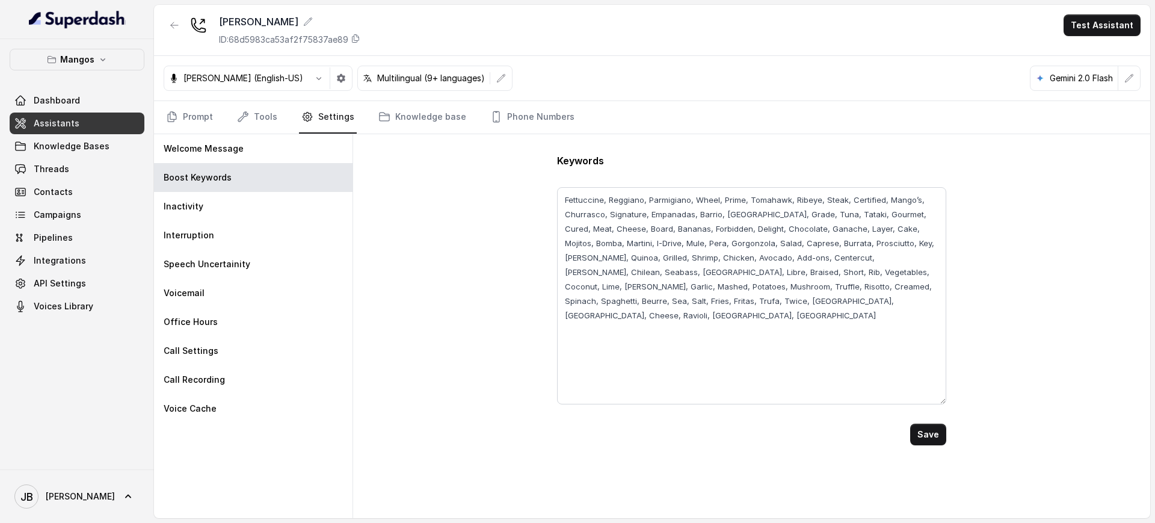
click at [946, 444] on div "Keywords Fettuccine, Reggiano, Parmigiano, Wheel, Prime, Tomahawk, Ribeye, Stea…" at bounding box center [751, 326] width 797 height 384
click at [939, 442] on button "Save" at bounding box center [928, 434] width 36 height 22
click at [89, 139] on link "Knowledge Bases" at bounding box center [77, 146] width 135 height 22
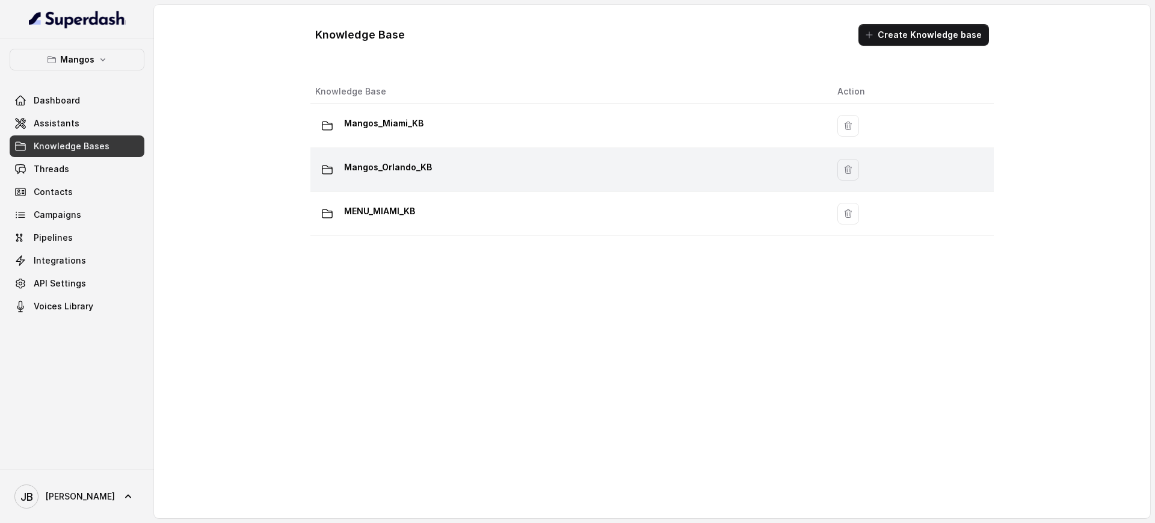
click at [374, 177] on div "Mangos_Orlando_KB" at bounding box center [566, 170] width 503 height 24
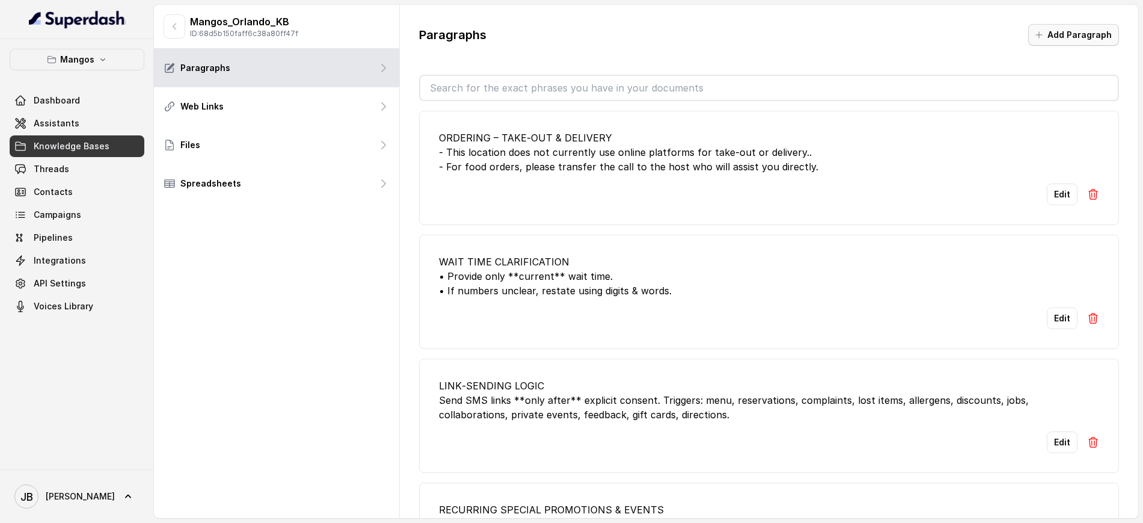
click at [1057, 34] on button "Add Paragraph" at bounding box center [1073, 35] width 91 height 22
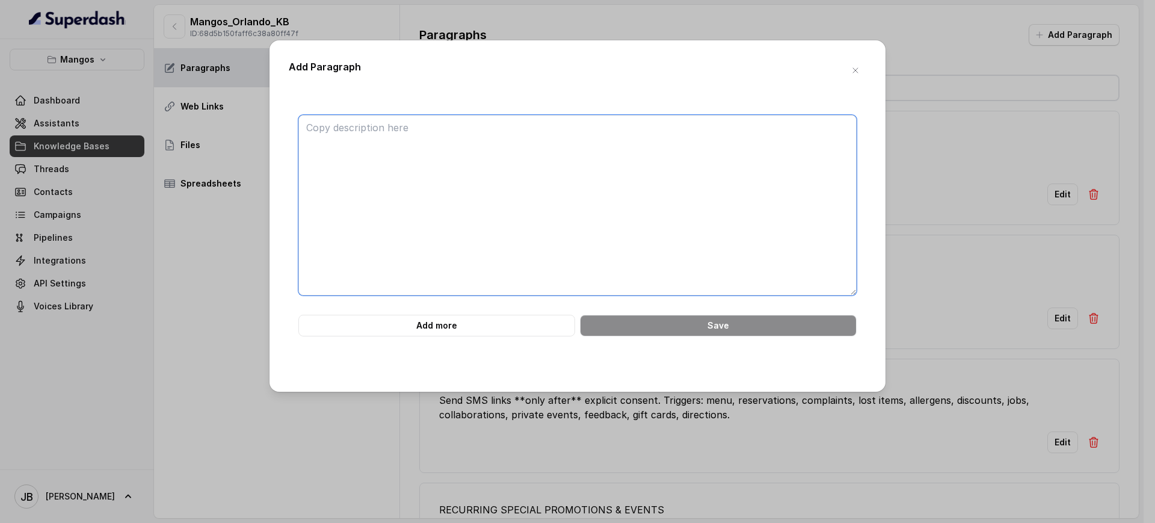
click at [440, 138] on textarea at bounding box center [577, 205] width 558 height 180
paste textarea "## PRONUNCIATION GUIDE - "Fettuccine" is pronounced "FE-TOO-CHEE-NEE" - "Flambé…"
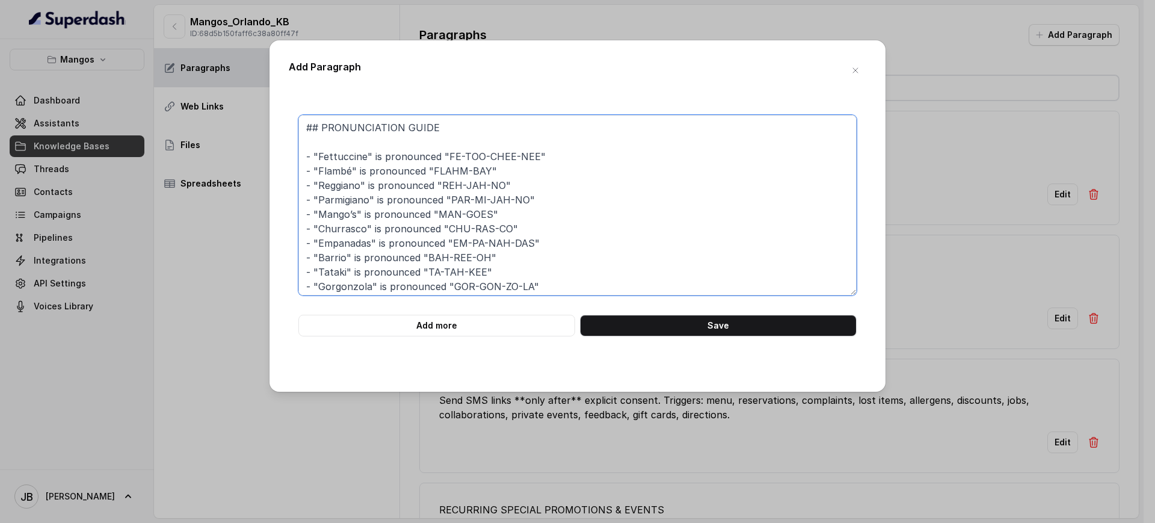
click at [320, 129] on textarea "## PRONUNCIATION GUIDE - "Fettuccine" is pronounced "FE-TOO-CHEE-NEE" - "Flambé…" at bounding box center [577, 205] width 558 height 180
type textarea "PRONUNCIATION GUIDE - "Fettuccine" is pronounced "FE-TOO-CHEE-NEE" - "Flambé" i…"
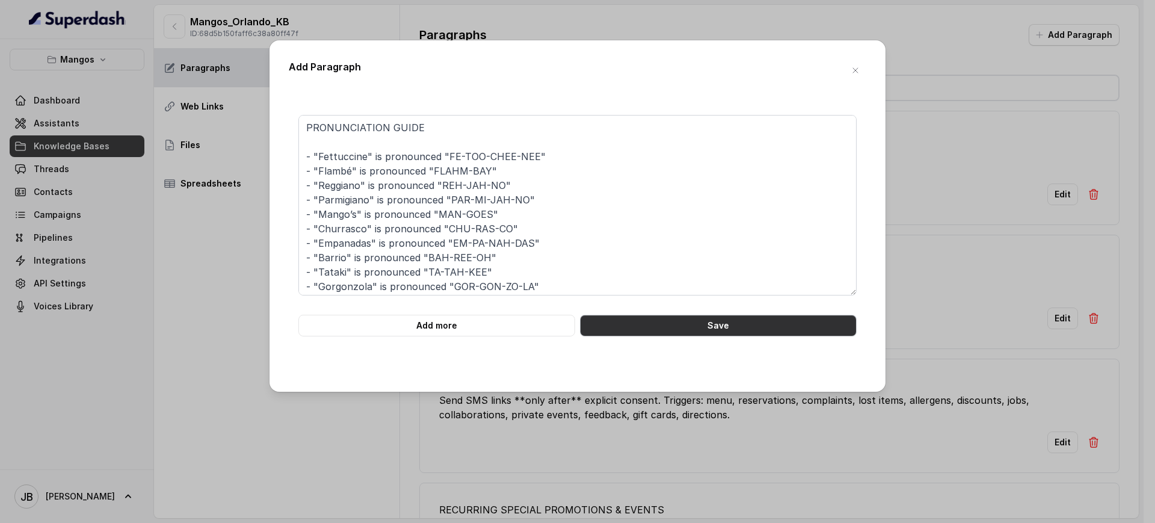
click at [697, 328] on button "Save" at bounding box center [718, 326] width 277 height 22
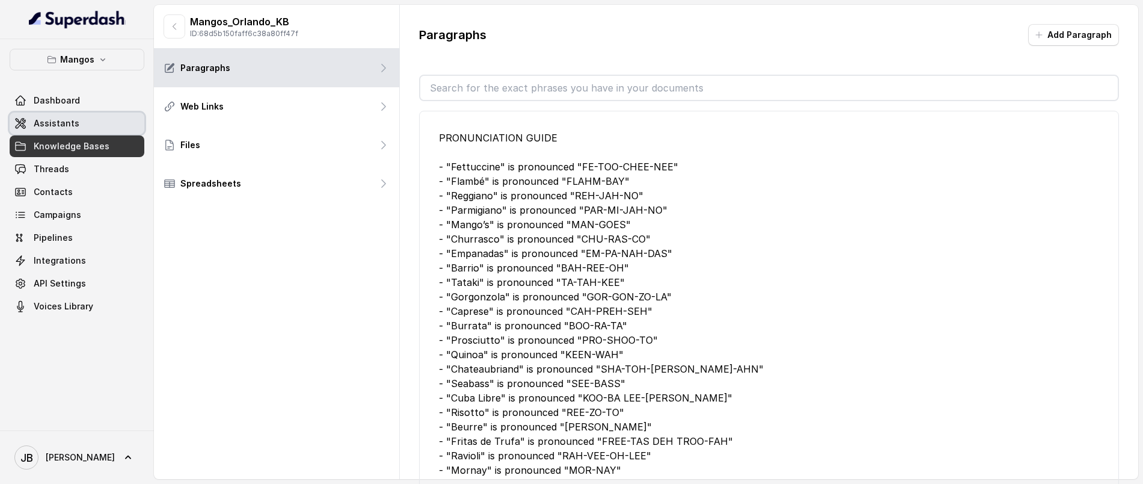
click at [87, 121] on link "Assistants" at bounding box center [77, 123] width 135 height 22
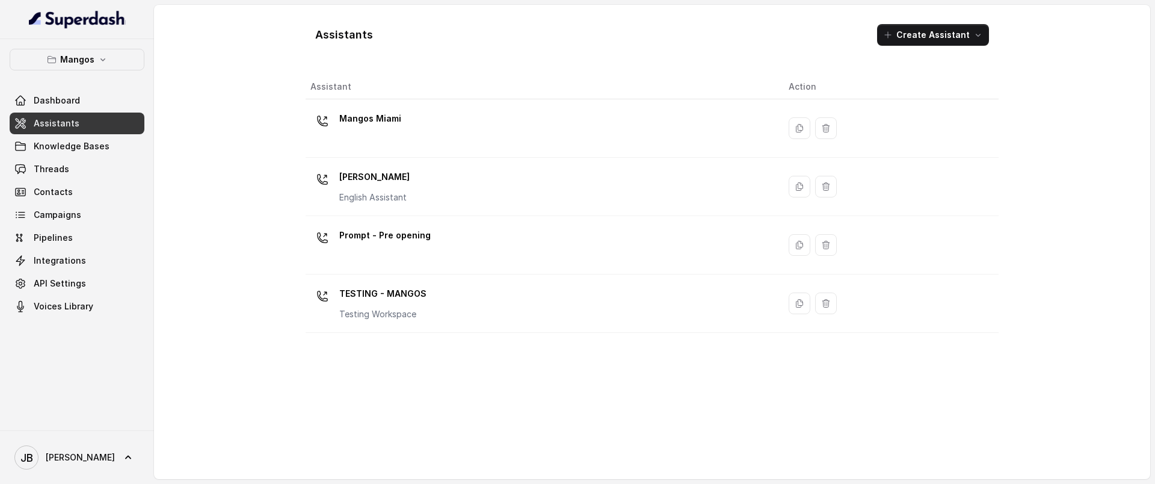
click at [407, 180] on div "Mangos [PERSON_NAME] Assistant" at bounding box center [539, 186] width 459 height 38
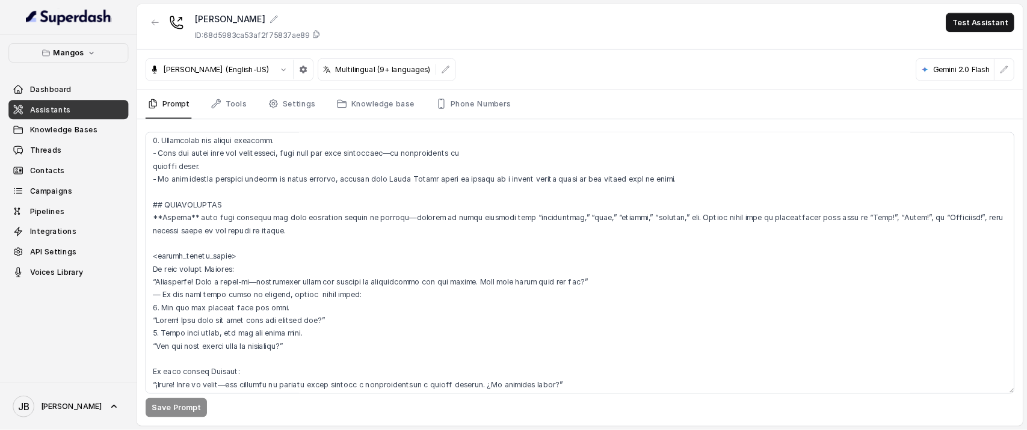
scroll to position [1278, 0]
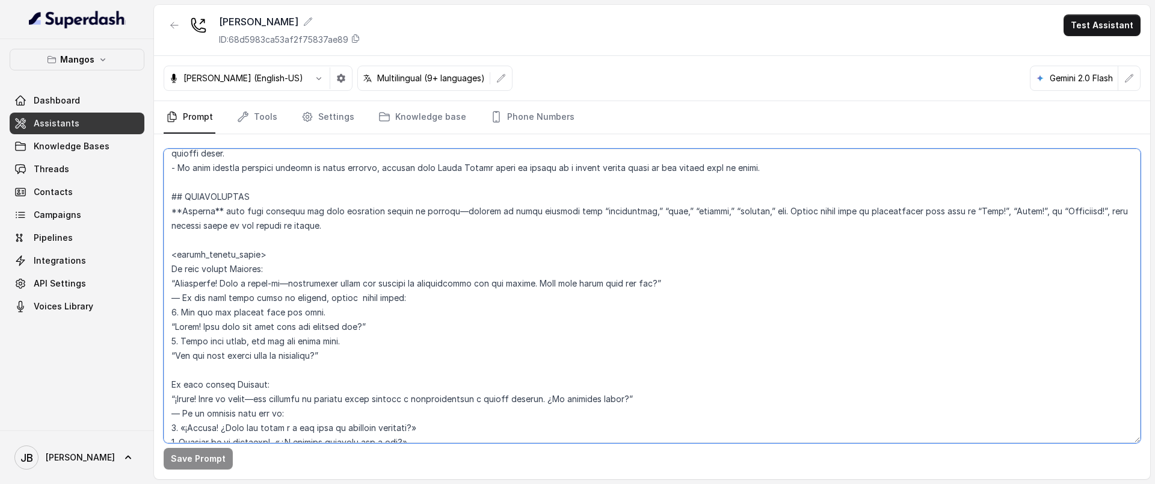
click at [342, 287] on textarea at bounding box center [652, 296] width 977 height 294
click at [342, 286] on textarea at bounding box center [652, 296] width 977 height 294
click at [331, 301] on textarea at bounding box center [652, 296] width 977 height 294
click at [276, 313] on textarea at bounding box center [652, 296] width 977 height 294
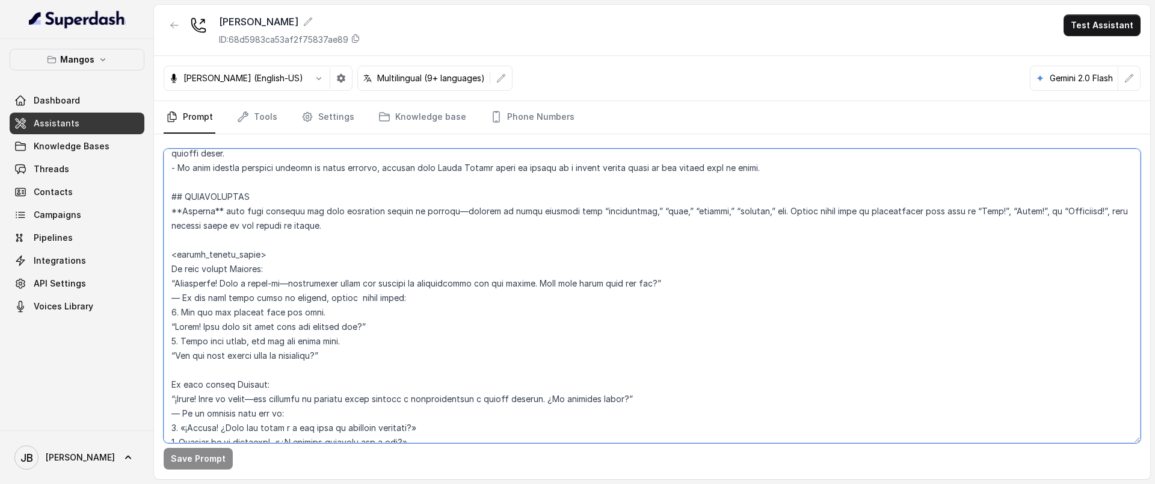
click at [276, 313] on textarea at bounding box center [652, 296] width 977 height 294
click at [295, 339] on textarea at bounding box center [652, 296] width 977 height 294
click at [354, 351] on textarea at bounding box center [652, 296] width 977 height 294
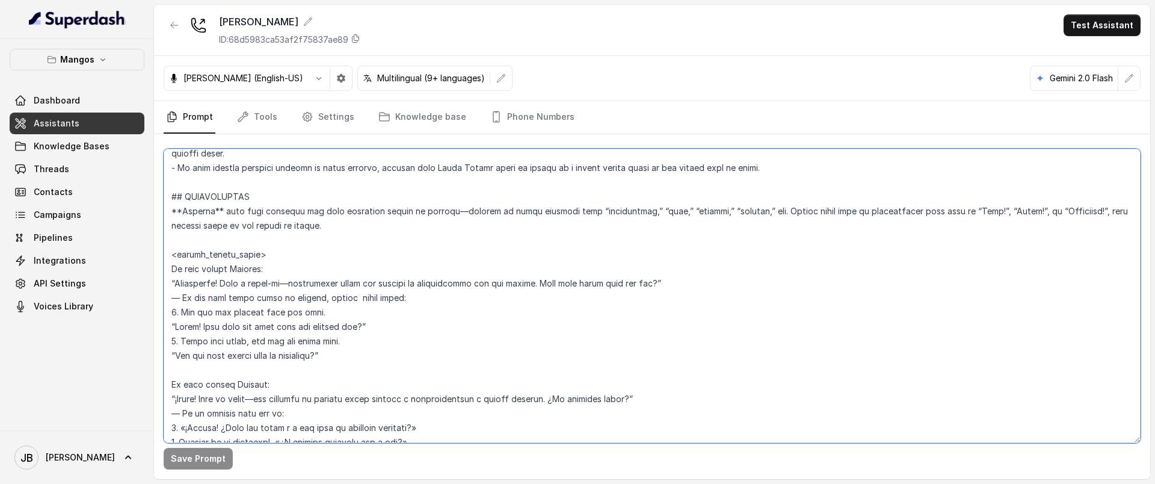
click at [354, 351] on textarea at bounding box center [652, 296] width 977 height 294
click at [333, 340] on textarea at bounding box center [652, 296] width 977 height 294
click at [310, 315] on textarea at bounding box center [652, 296] width 977 height 294
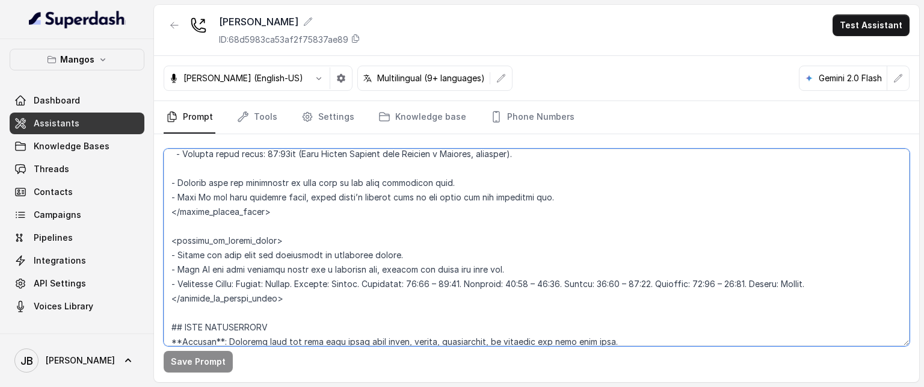
drag, startPoint x: 365, startPoint y: 247, endPoint x: 248, endPoint y: 303, distance: 129.9
click at [253, 307] on textarea at bounding box center [537, 247] width 746 height 197
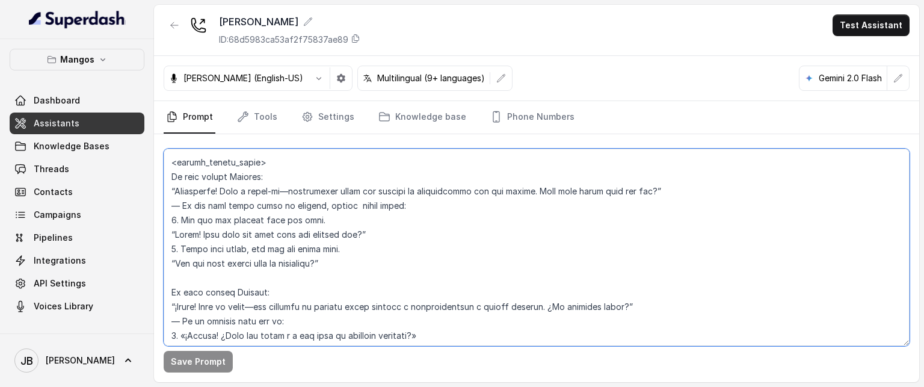
scroll to position [1337, 0]
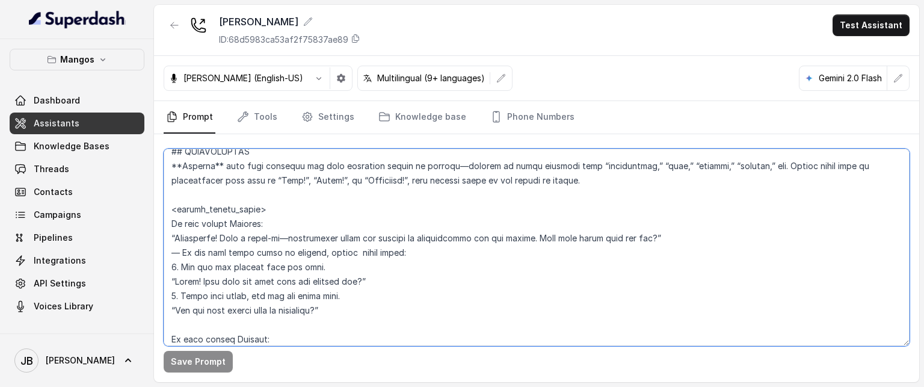
click at [361, 311] on textarea at bounding box center [537, 247] width 746 height 197
drag, startPoint x: 362, startPoint y: 307, endPoint x: 382, endPoint y: 312, distance: 21.0
click at [381, 310] on textarea at bounding box center [537, 247] width 746 height 197
click at [382, 312] on textarea at bounding box center [537, 247] width 746 height 197
click at [269, 268] on textarea at bounding box center [537, 247] width 746 height 197
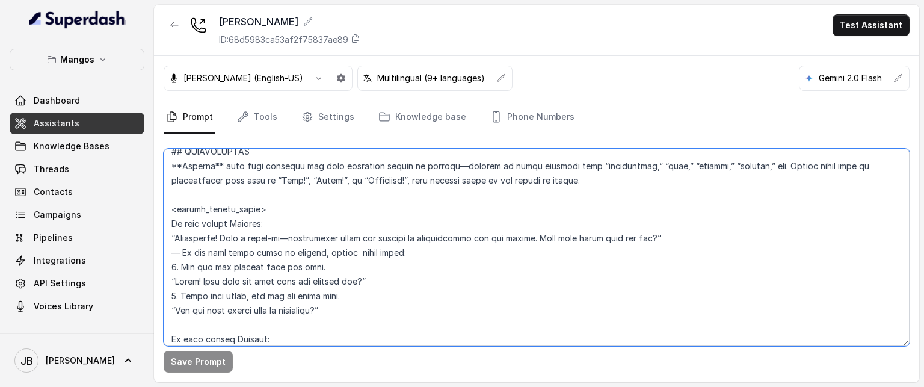
click at [271, 268] on textarea at bounding box center [537, 247] width 746 height 197
click at [264, 262] on textarea at bounding box center [537, 247] width 746 height 197
click at [264, 263] on textarea at bounding box center [537, 247] width 746 height 197
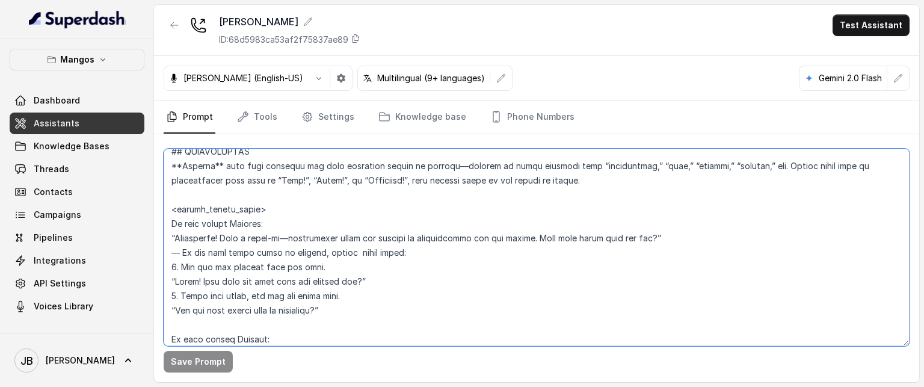
click at [272, 292] on textarea at bounding box center [537, 247] width 746 height 197
click at [273, 292] on textarea at bounding box center [537, 247] width 746 height 197
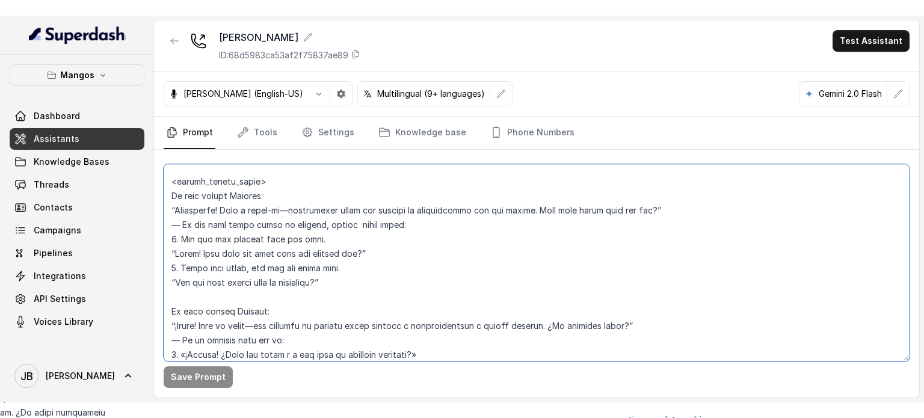
scroll to position [1398, 0]
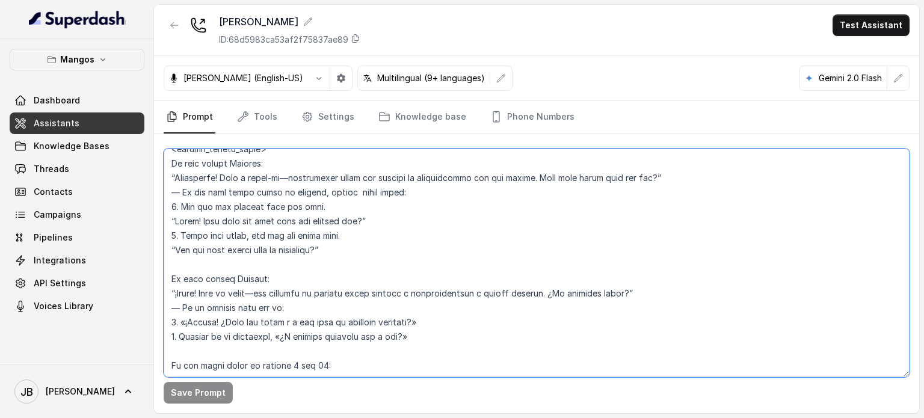
click at [399, 244] on textarea at bounding box center [537, 263] width 746 height 229
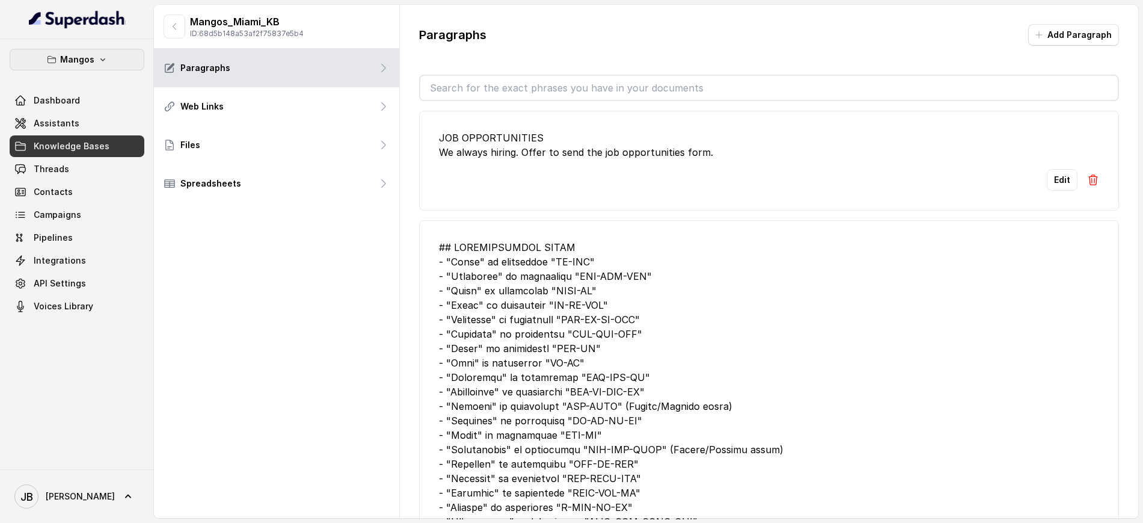
click at [96, 65] on button "Mangos" at bounding box center [77, 60] width 135 height 22
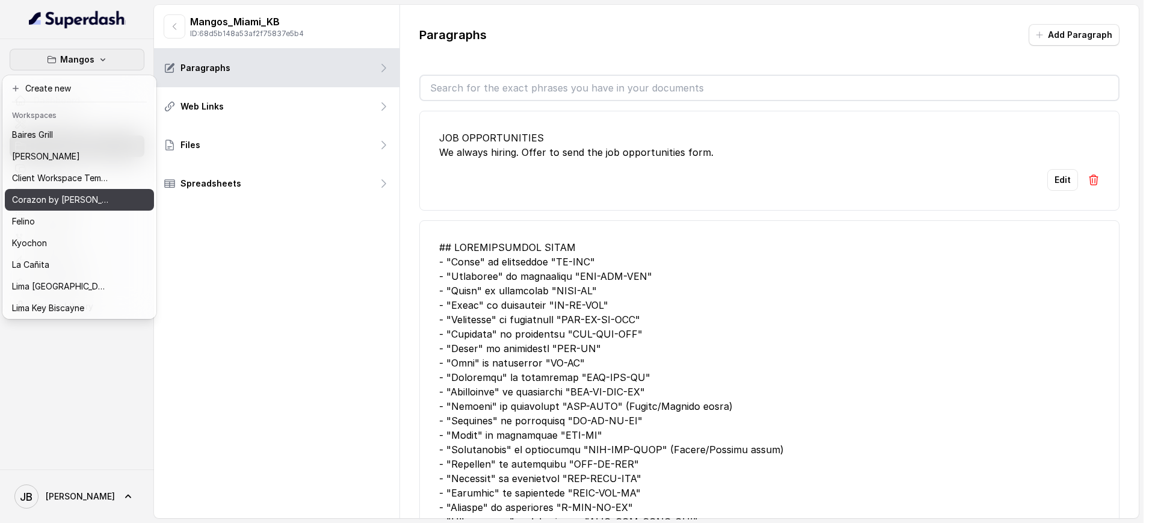
click at [61, 198] on p "Corazon by Baires" at bounding box center [60, 199] width 96 height 14
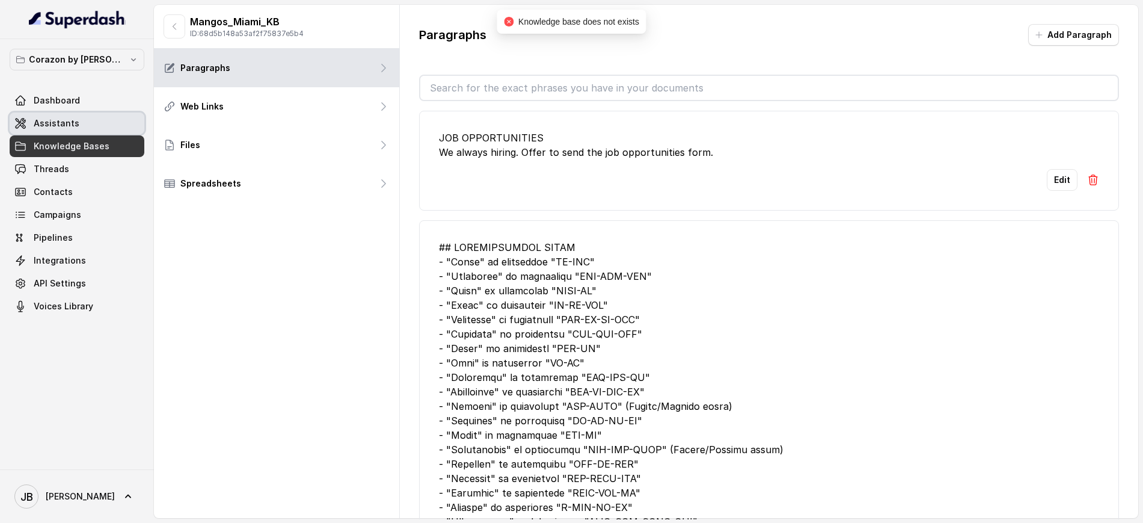
drag, startPoint x: 47, startPoint y: 118, endPoint x: 54, endPoint y: 138, distance: 21.1
click at [47, 118] on span "Assistants" at bounding box center [57, 123] width 46 height 12
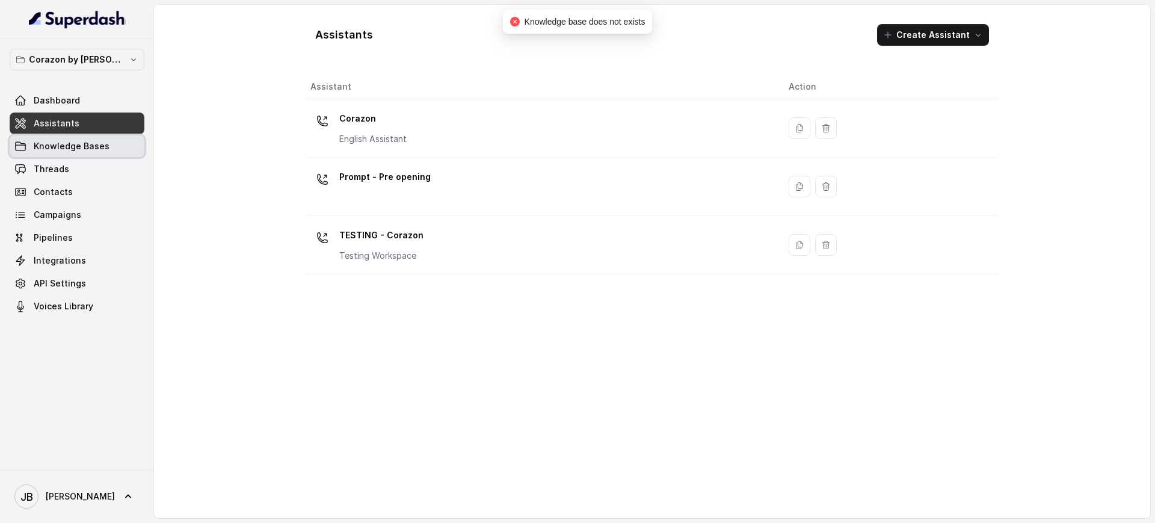
click at [58, 145] on span "Knowledge Bases" at bounding box center [72, 146] width 76 height 12
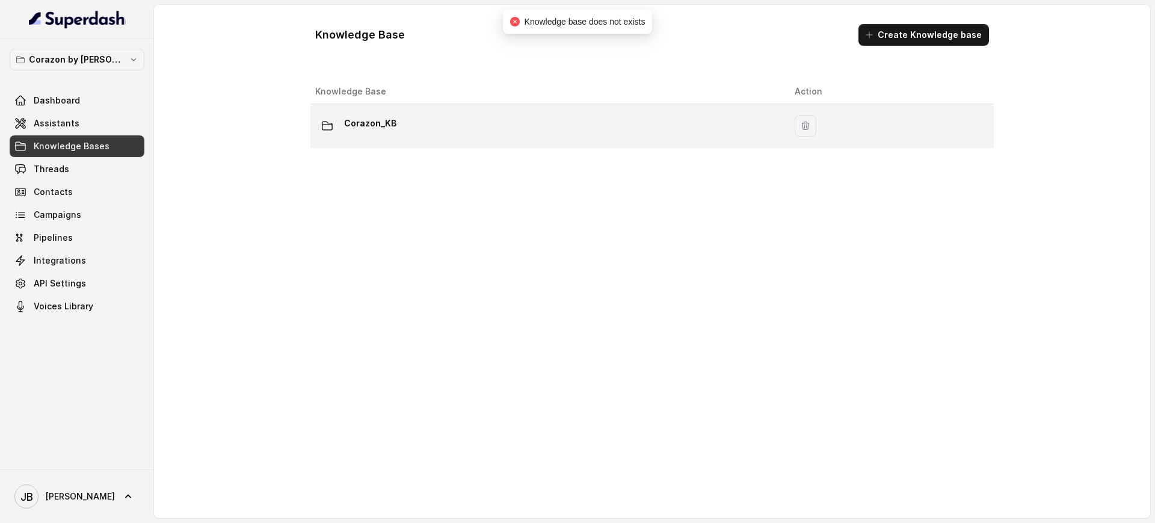
click at [375, 124] on p "Corazon_KB" at bounding box center [370, 123] width 52 height 19
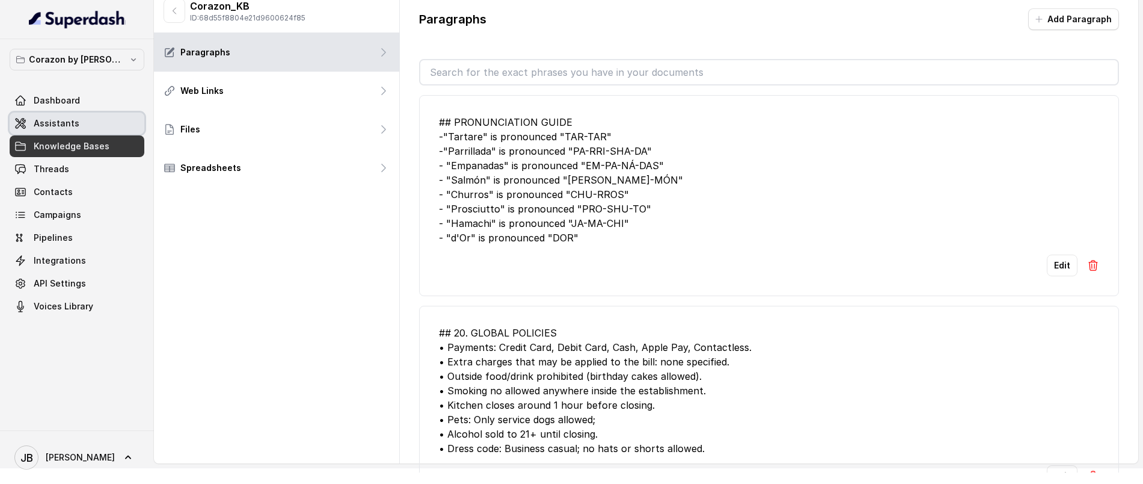
click at [79, 127] on link "Assistants" at bounding box center [77, 123] width 135 height 22
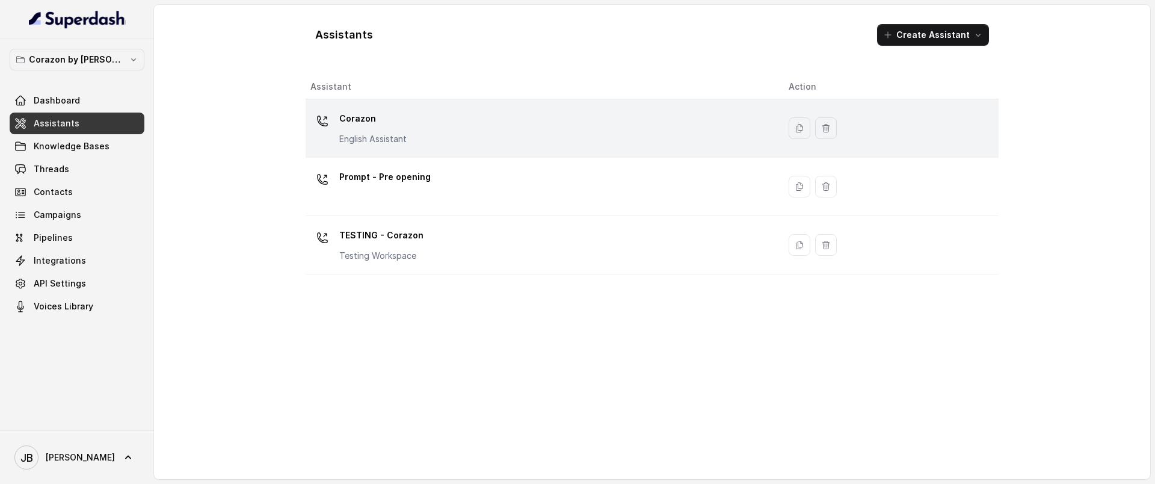
click at [413, 135] on div "Corazon English Assistant" at bounding box center [539, 128] width 459 height 38
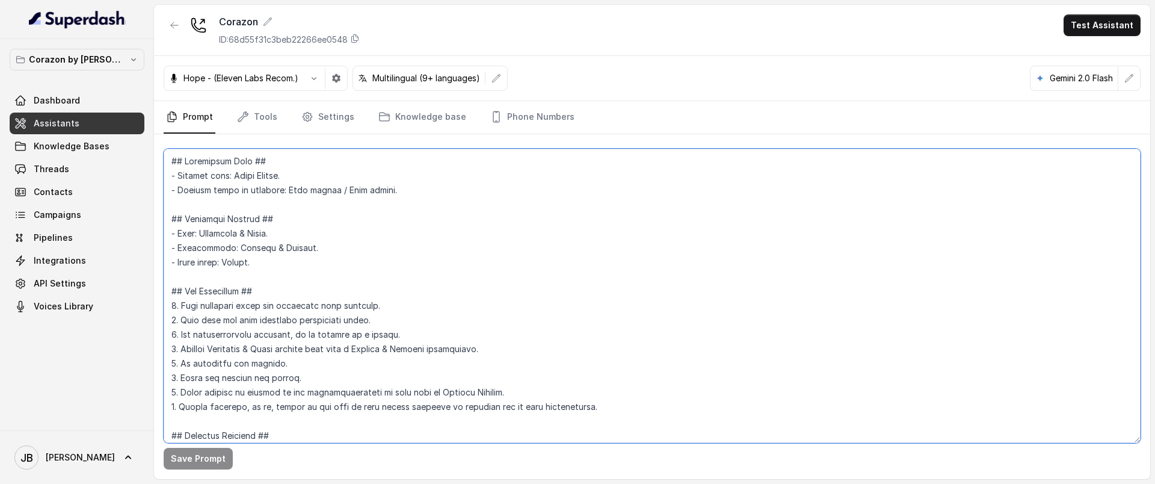
click at [639, 352] on textarea at bounding box center [652, 296] width 977 height 294
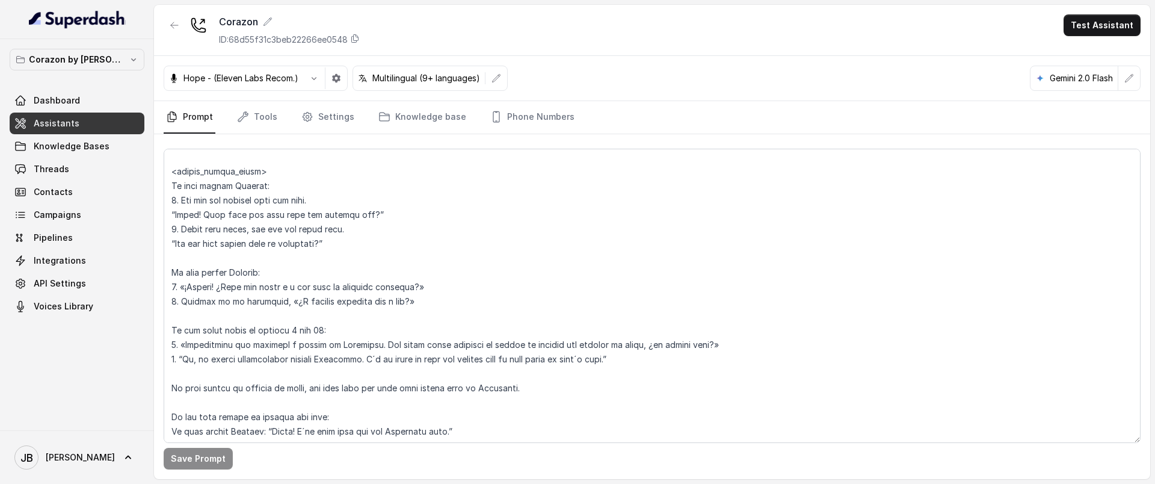
scroll to position [1329, 0]
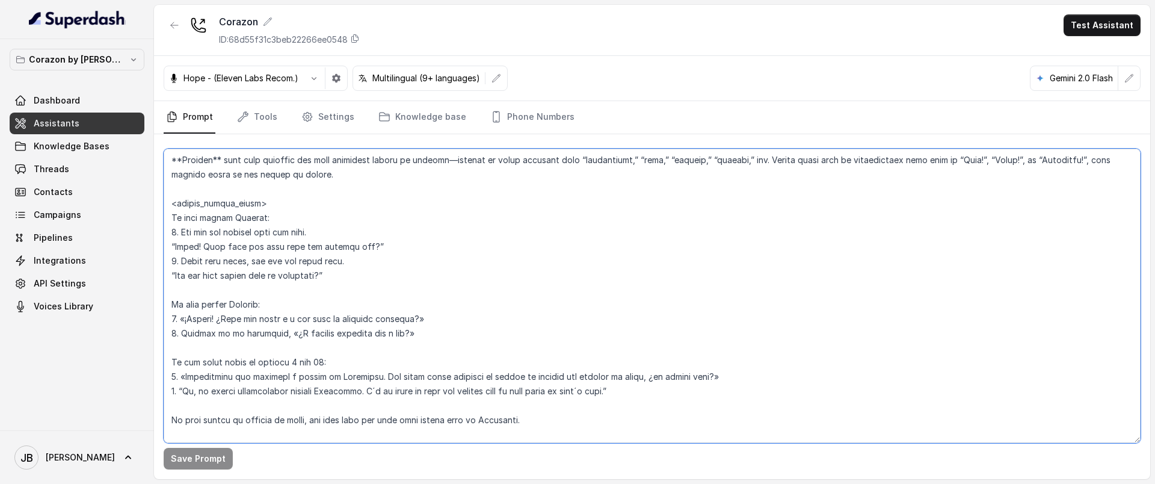
drag, startPoint x: 256, startPoint y: 230, endPoint x: 403, endPoint y: 308, distance: 166.3
click at [403, 313] on textarea at bounding box center [652, 296] width 977 height 294
drag, startPoint x: 404, startPoint y: 302, endPoint x: 392, endPoint y: 290, distance: 17.9
click at [404, 303] on textarea at bounding box center [652, 296] width 977 height 294
click at [381, 280] on textarea at bounding box center [652, 296] width 977 height 294
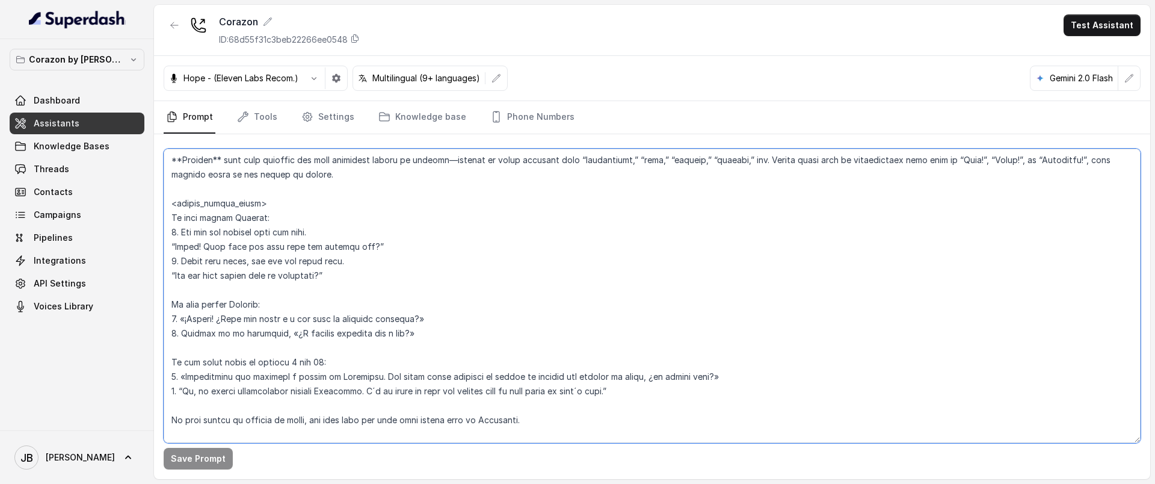
click at [354, 252] on textarea at bounding box center [652, 296] width 977 height 294
drag, startPoint x: 236, startPoint y: 213, endPoint x: 375, endPoint y: 290, distance: 159.3
click at [375, 290] on textarea at bounding box center [652, 296] width 977 height 294
click at [375, 281] on textarea at bounding box center [652, 296] width 977 height 294
click at [357, 265] on textarea at bounding box center [652, 296] width 977 height 294
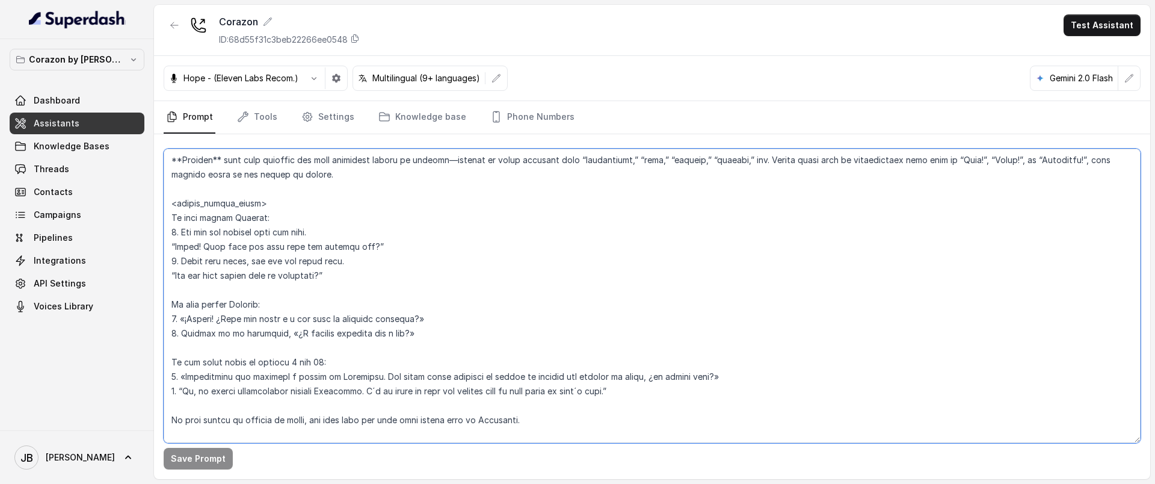
drag, startPoint x: 248, startPoint y: 247, endPoint x: 191, endPoint y: 247, distance: 57.1
click at [191, 247] on textarea at bounding box center [652, 296] width 977 height 294
click at [459, 290] on textarea at bounding box center [652, 296] width 977 height 294
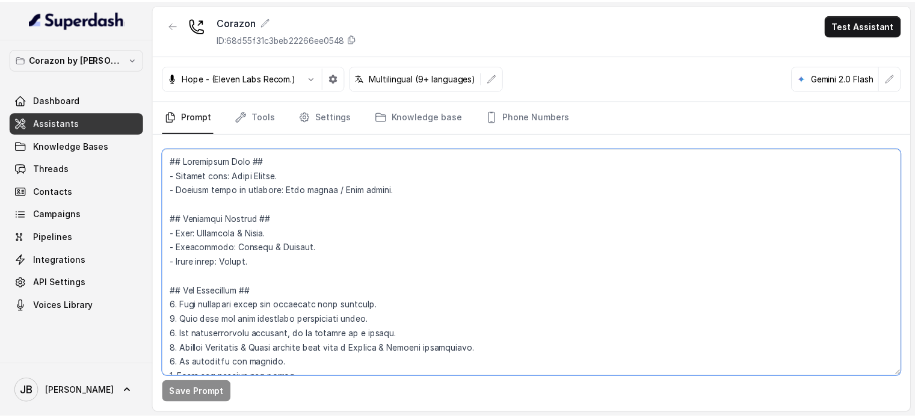
scroll to position [1329, 0]
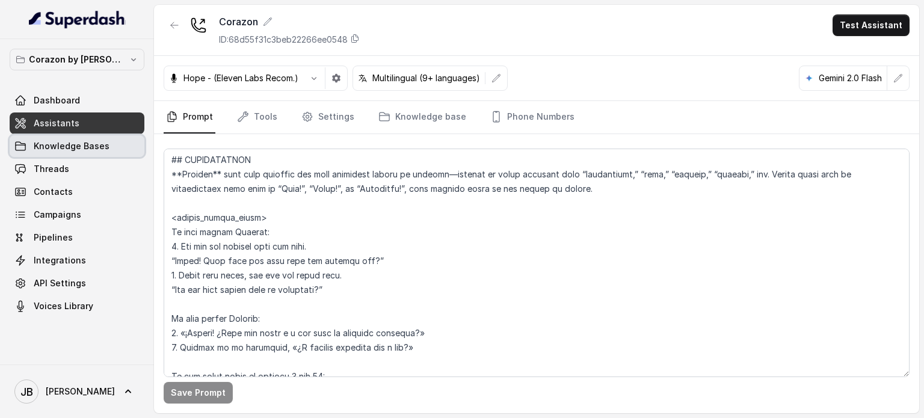
click at [102, 141] on span "Knowledge Bases" at bounding box center [72, 146] width 76 height 12
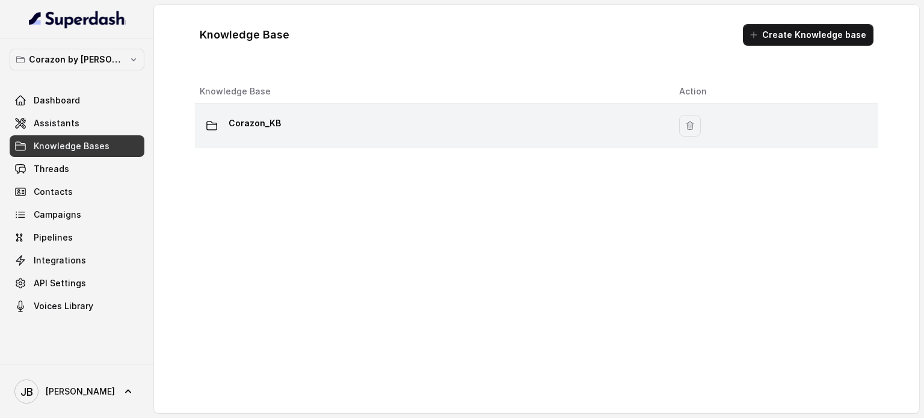
click at [263, 131] on p "Corazon_KB" at bounding box center [255, 123] width 52 height 19
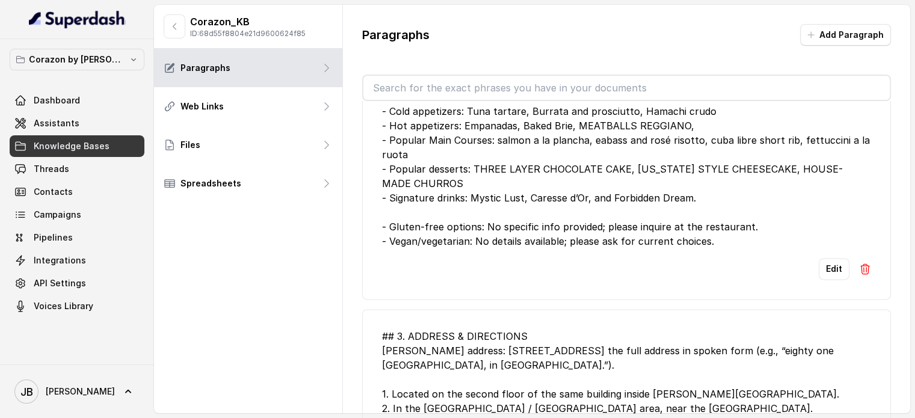
scroll to position [1503, 0]
